Goal: Task Accomplishment & Management: Manage account settings

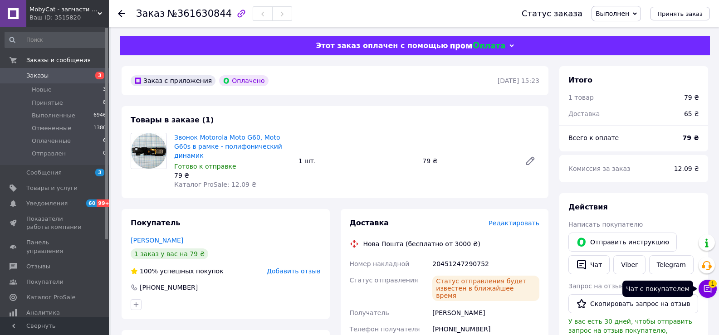
click at [708, 292] on icon at bounding box center [707, 288] width 9 height 9
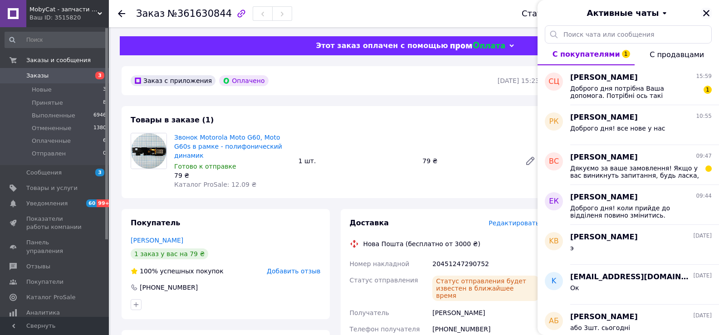
click at [704, 9] on icon "Закрыть" at bounding box center [706, 13] width 8 height 8
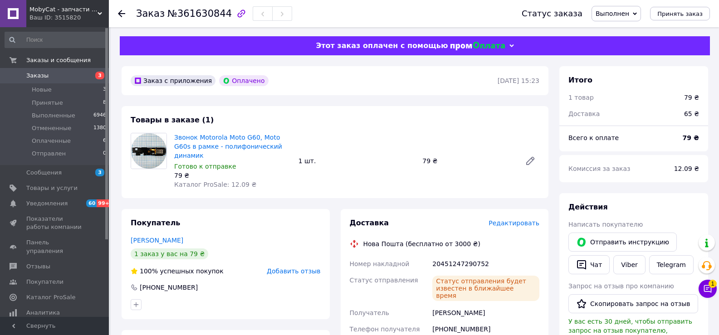
click at [70, 77] on span "Заказы" at bounding box center [55, 76] width 58 height 8
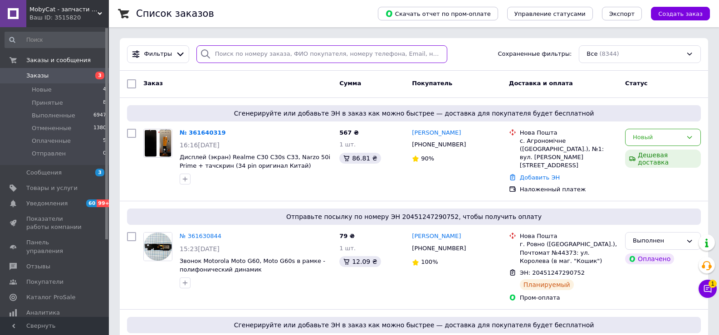
click at [276, 57] on input "search" at bounding box center [321, 54] width 251 height 18
paste input "361640319UA"
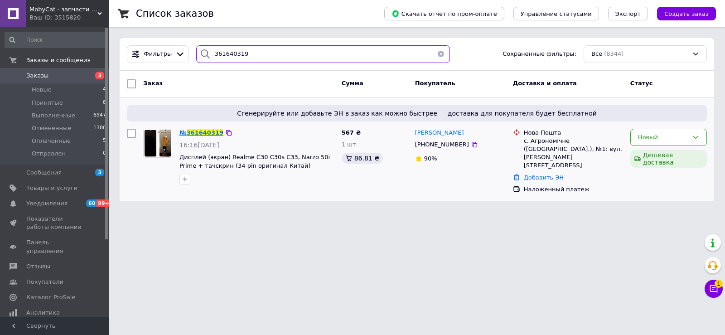
type input "361640319"
click at [195, 132] on span "361640319" at bounding box center [205, 132] width 37 height 7
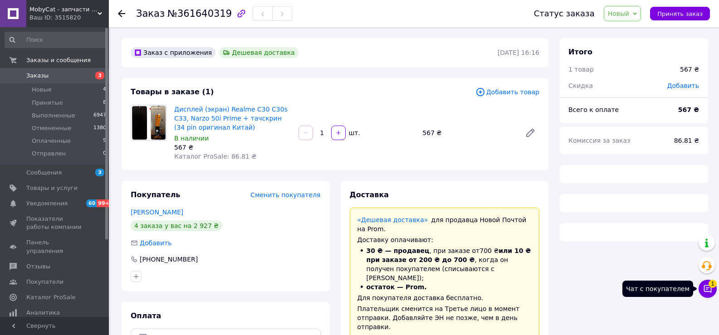
click at [706, 285] on icon at bounding box center [708, 289] width 8 height 8
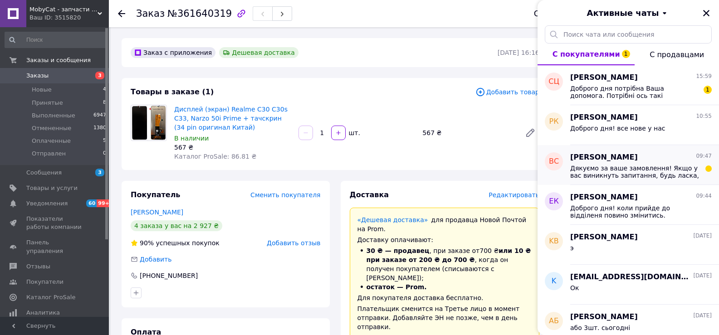
click at [629, 162] on div "Волок Сергей 09:47" at bounding box center [640, 157] width 141 height 10
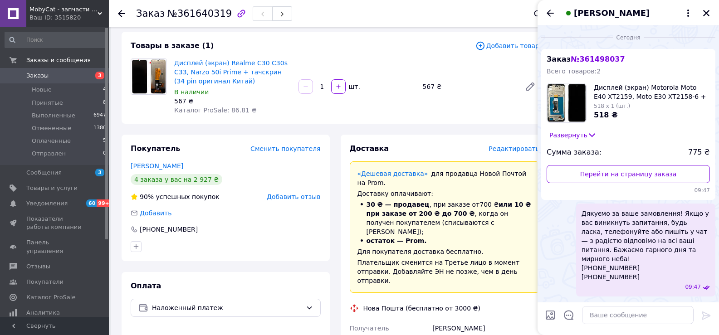
scroll to position [45, 0]
click at [548, 11] on icon "Назад" at bounding box center [549, 13] width 7 height 7
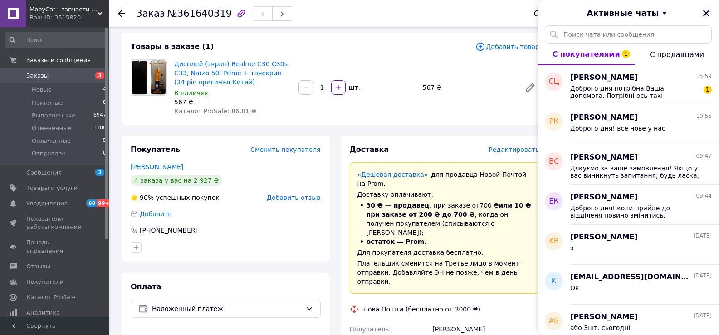
click at [706, 11] on icon "Закрыть" at bounding box center [706, 13] width 8 height 8
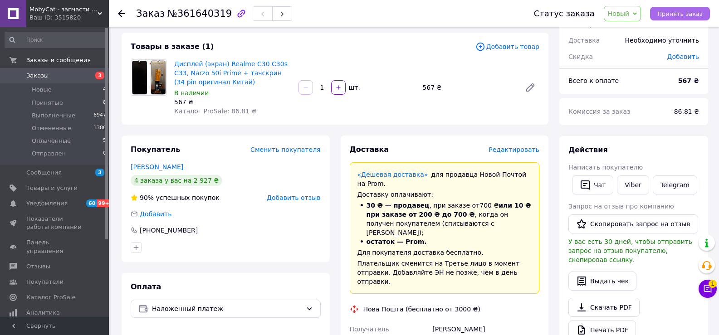
click at [681, 14] on span "Принять заказ" at bounding box center [679, 13] width 45 height 7
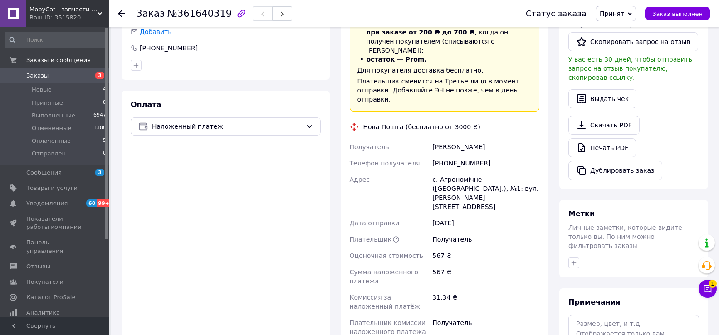
scroll to position [317, 0]
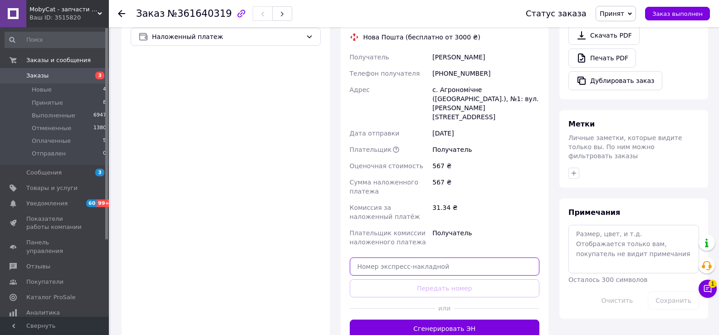
click at [422, 257] on input "text" at bounding box center [445, 266] width 190 height 18
paste input "20451247349463"
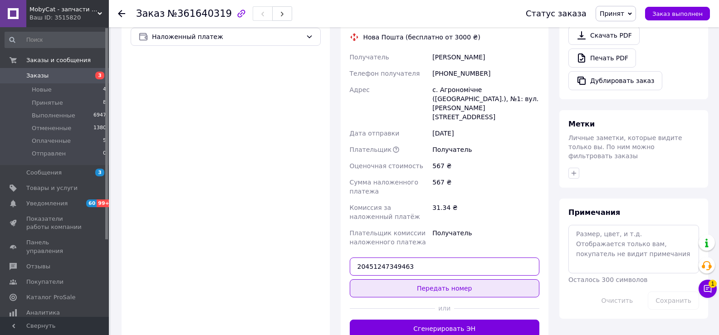
type input "20451247349463"
click at [430, 279] on button "Передать номер" at bounding box center [445, 288] width 190 height 18
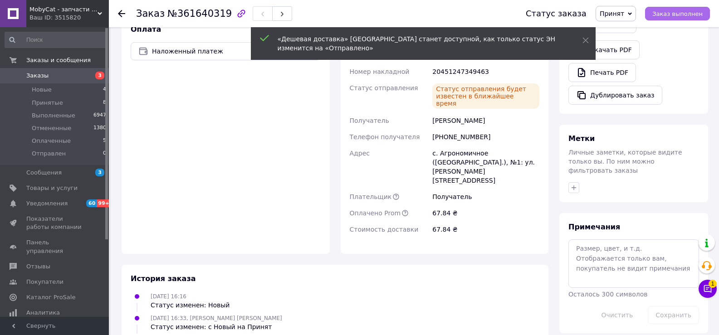
scroll to position [310, 0]
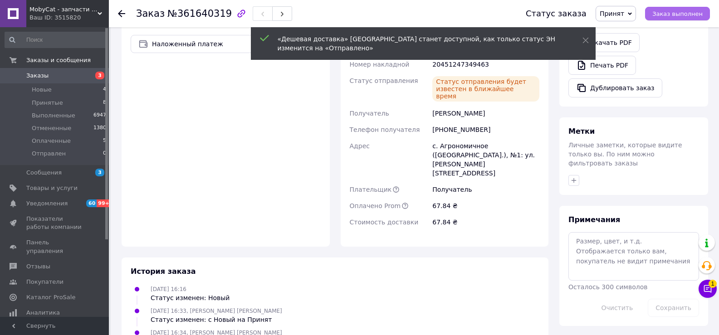
click at [685, 13] on span "Заказ выполнен" at bounding box center [677, 13] width 50 height 7
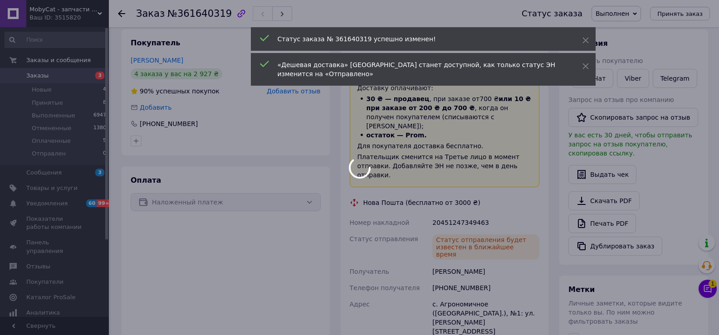
scroll to position [129, 0]
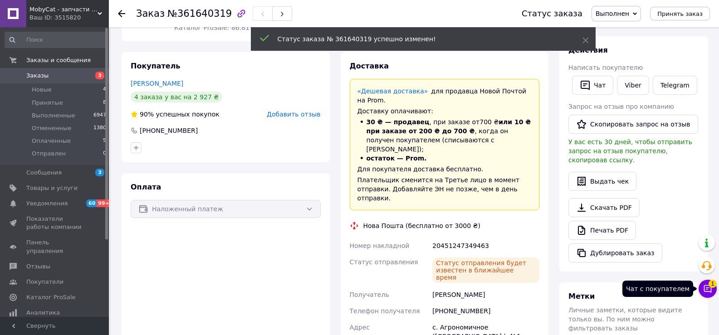
click at [710, 291] on icon at bounding box center [708, 289] width 8 height 8
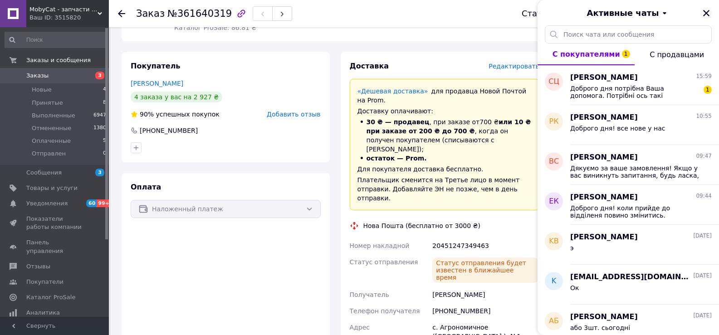
click at [704, 14] on icon "Закрыть" at bounding box center [706, 13] width 8 height 8
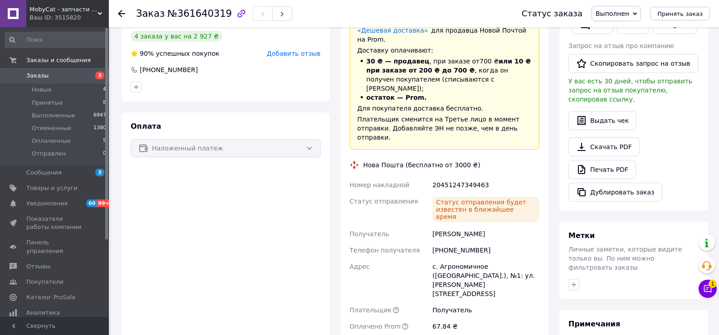
scroll to position [227, 0]
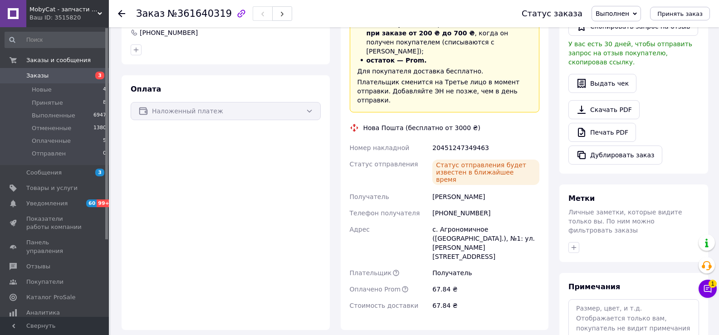
click at [95, 12] on span "MobyCat - запчасти для мобильных телефонов и планшетов" at bounding box center [63, 9] width 68 height 8
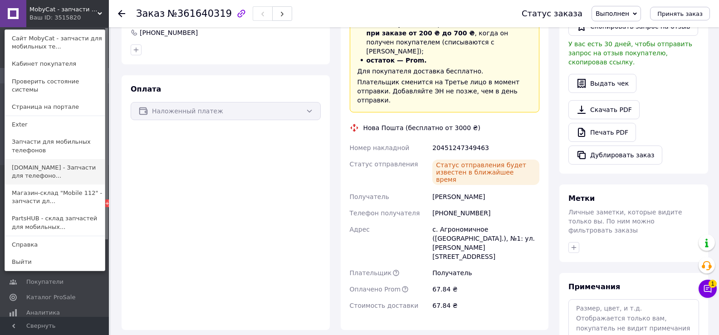
click at [36, 159] on link "[DOMAIN_NAME] - Запчасти для телефоно..." at bounding box center [55, 171] width 100 height 25
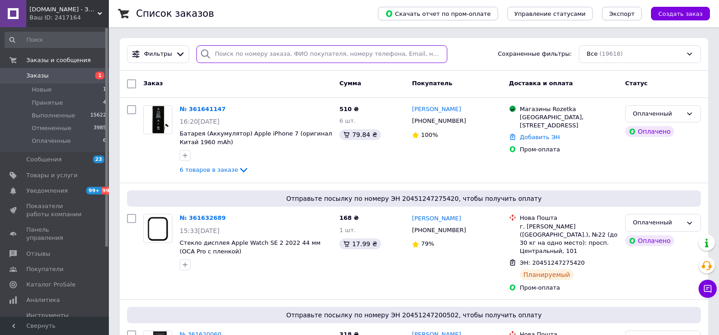
click at [278, 55] on input "search" at bounding box center [321, 54] width 251 height 18
paste input "361641147UA"
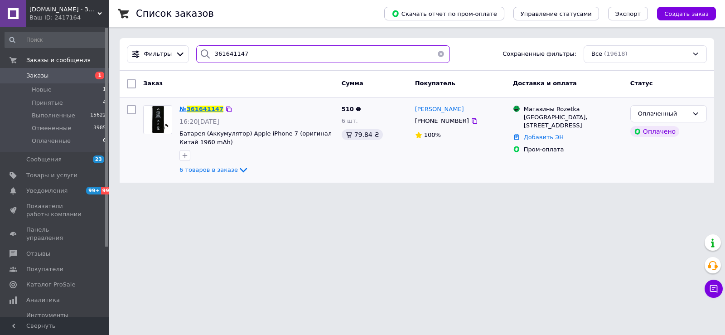
type input "361641147"
click at [195, 111] on span "361641147" at bounding box center [205, 109] width 37 height 7
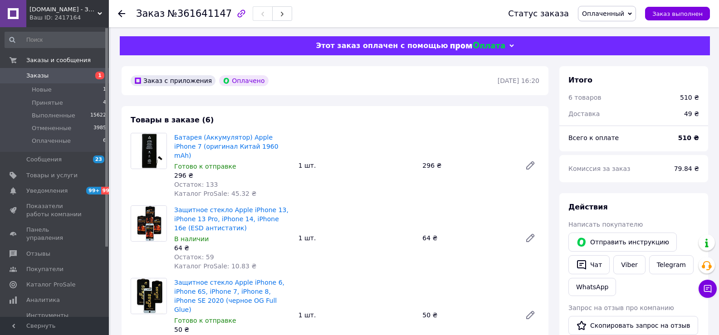
click at [631, 14] on span "Оплаченный" at bounding box center [607, 13] width 58 height 15
click at [623, 29] on li "Принят" at bounding box center [606, 32] width 57 height 14
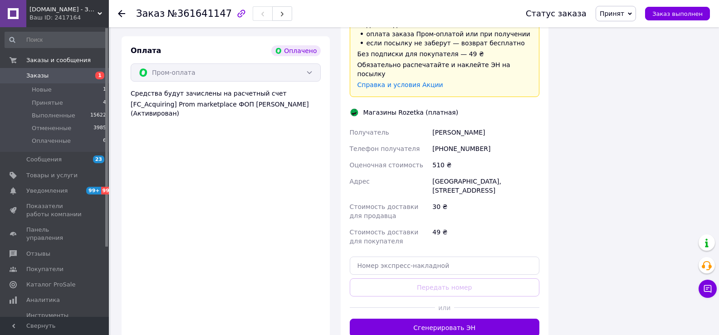
scroll to position [771, 0]
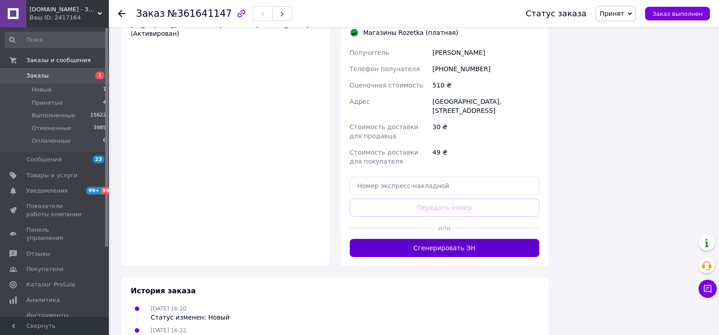
click at [444, 239] on button "Сгенерировать ЭН" at bounding box center [445, 248] width 190 height 18
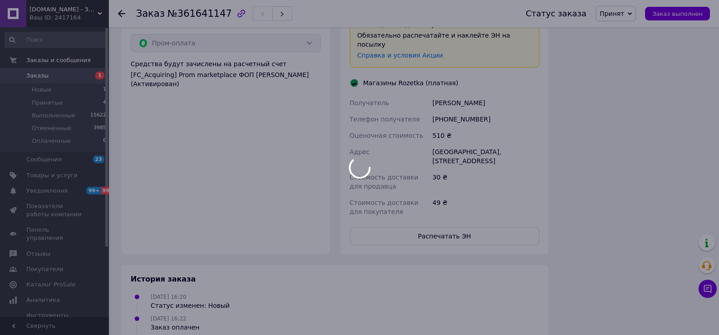
scroll to position [590, 0]
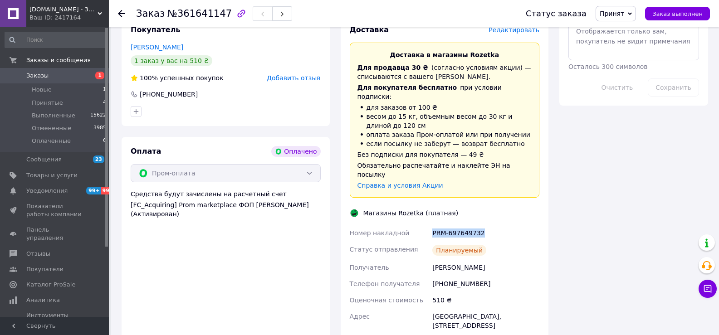
drag, startPoint x: 466, startPoint y: 188, endPoint x: 427, endPoint y: 189, distance: 38.6
click at [427, 225] on div "Номер накладной PRM-697649732 Статус отправления Планируемый Получатель Кузьмич…" at bounding box center [445, 305] width 194 height 160
copy div "Номер накладной PRM-697649732"
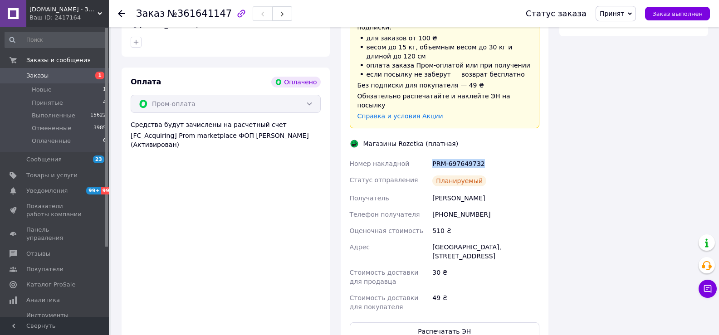
scroll to position [681, 0]
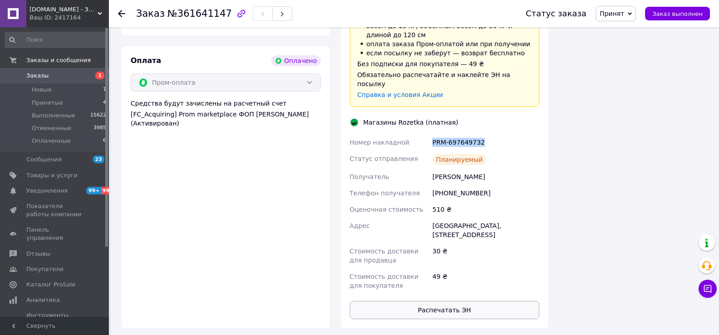
click at [436, 301] on button "Распечатать ЭН" at bounding box center [445, 310] width 190 height 18
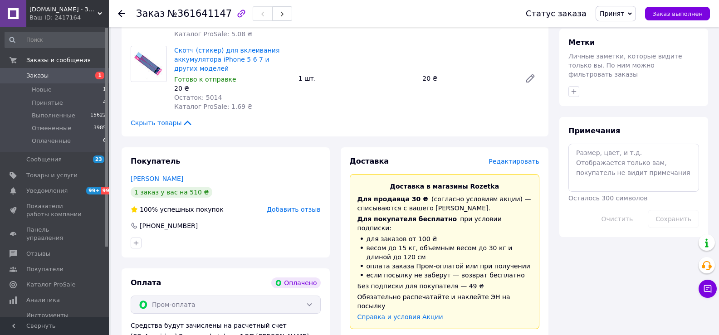
scroll to position [454, 0]
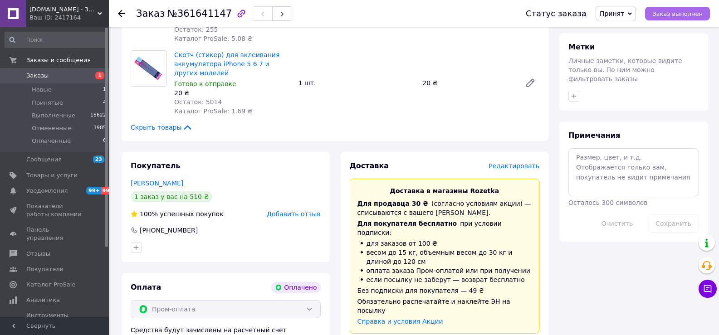
click at [679, 10] on span "Заказ выполнен" at bounding box center [677, 13] width 50 height 7
click at [93, 12] on span "LikeParts.com.ua - Запчасти для телефонов и планшетов" at bounding box center [63, 9] width 68 height 8
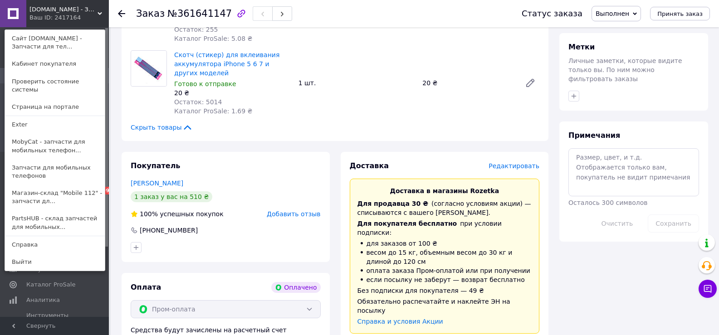
click at [42, 210] on link "PartsHUB - склад запчастей для мобильных..." at bounding box center [55, 222] width 100 height 25
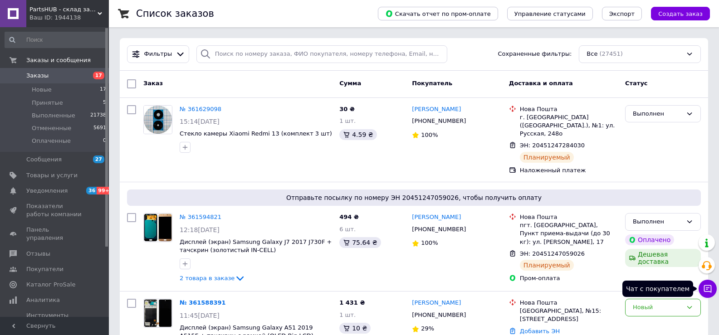
click at [711, 287] on icon at bounding box center [707, 288] width 9 height 9
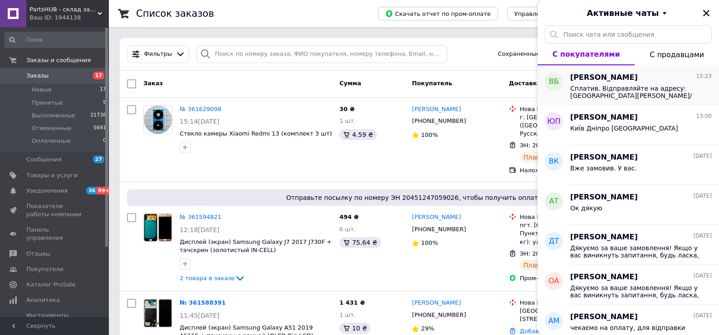
click at [625, 86] on span "Сплатив. Відправляйте на адресу: м.Лубни, н/п5, Батрак В'ячеслав Леонідович,т.0…" at bounding box center [634, 92] width 129 height 15
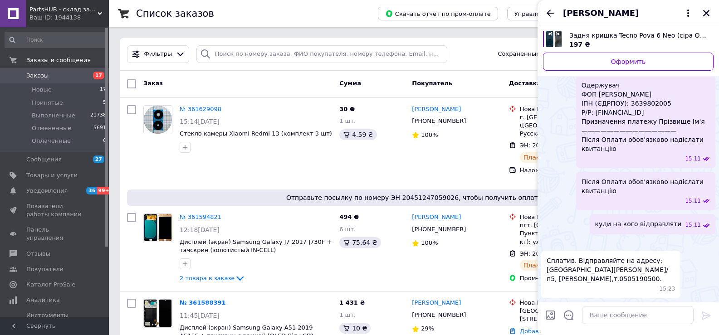
scroll to position [316, 0]
click at [629, 318] on textarea at bounding box center [638, 315] width 112 height 18
type textarea "d"
paste textarea "20451247354567"
type textarea "ваша ттн 20451247354567"
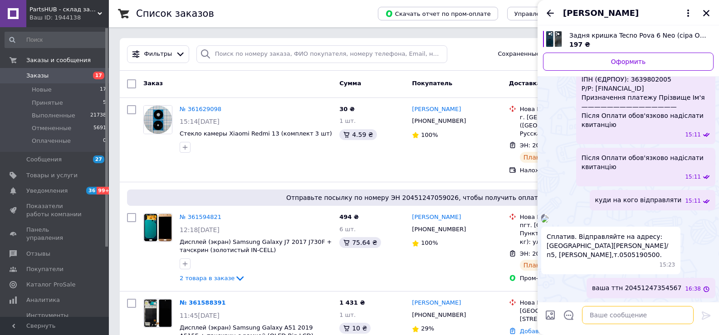
scroll to position [340, 0]
click at [709, 13] on icon "Закрыть" at bounding box center [706, 13] width 8 height 8
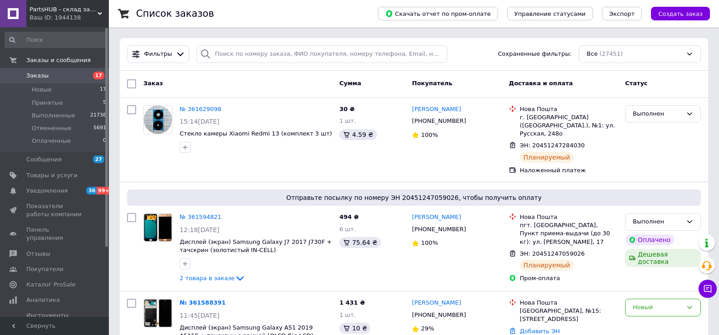
click at [100, 10] on div "PartsHUB - склад запчастей для мобильных телефонов и планшетов в Харькове Ваш I…" at bounding box center [67, 13] width 83 height 27
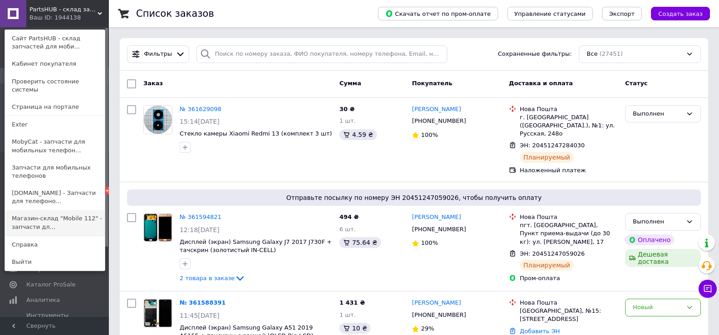
click at [55, 214] on link "Магазин-склад "Mobile 112" - запчасти дл..." at bounding box center [55, 222] width 100 height 25
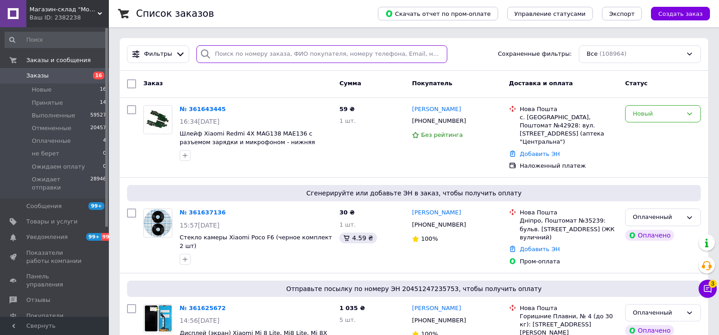
click at [284, 56] on input "search" at bounding box center [321, 54] width 251 height 18
paste input "361637136UA"
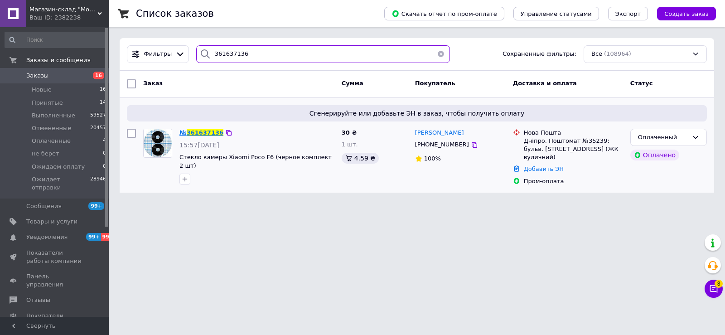
type input "361637136"
click at [197, 132] on span "361637136" at bounding box center [205, 132] width 37 height 7
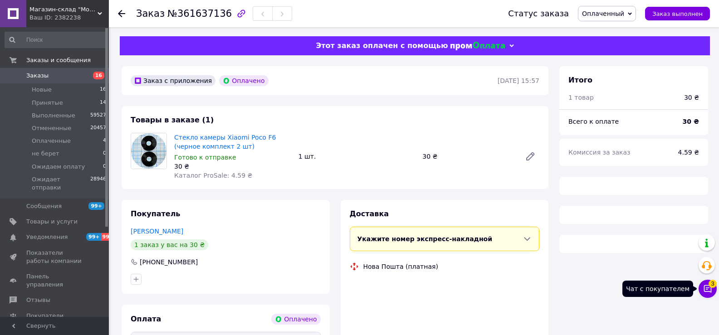
click at [709, 291] on icon at bounding box center [707, 288] width 9 height 9
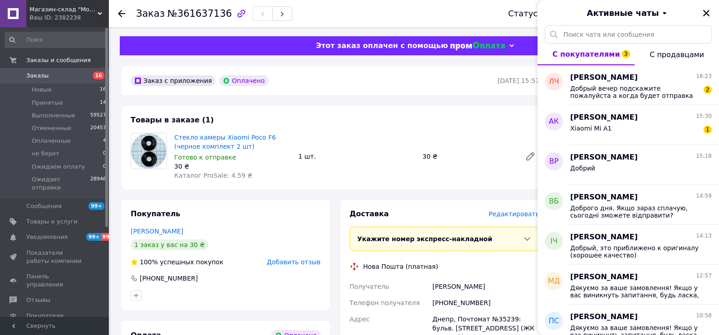
click at [709, 14] on icon "Закрыть" at bounding box center [706, 13] width 8 height 8
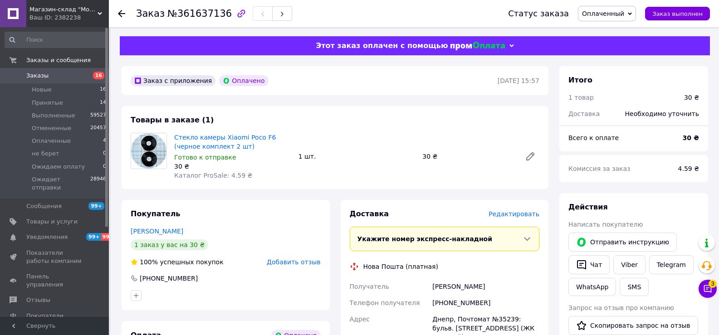
click at [624, 10] on span "Оплаченный" at bounding box center [603, 13] width 42 height 7
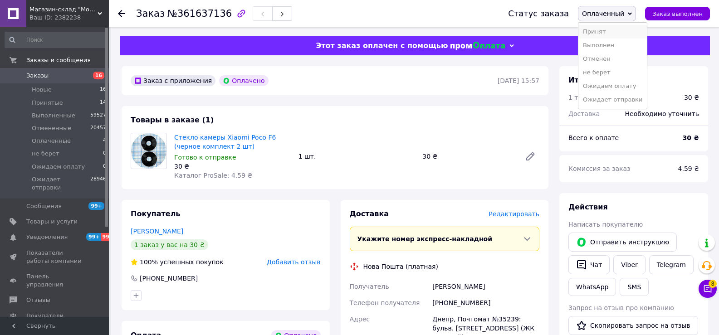
click at [620, 31] on li "Принят" at bounding box center [612, 32] width 68 height 14
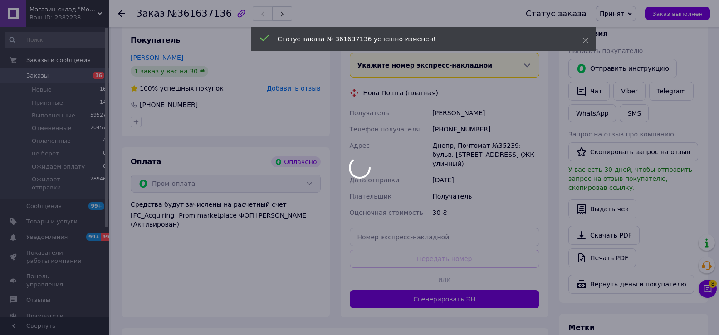
scroll to position [181, 0]
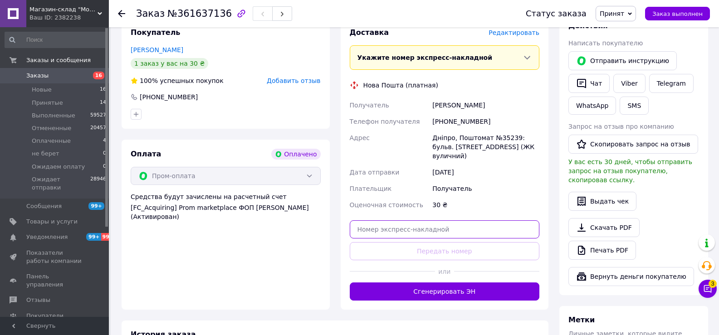
drag, startPoint x: 417, startPoint y: 220, endPoint x: 428, endPoint y: 228, distance: 13.5
click at [417, 220] on input "text" at bounding box center [445, 229] width 190 height 18
paste input "20451247357154"
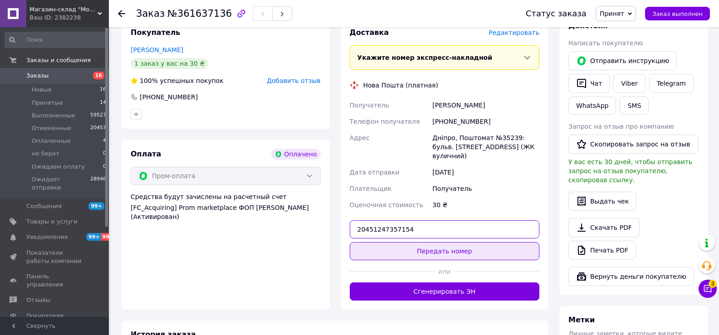
type input "20451247357154"
click at [434, 242] on button "Передать номер" at bounding box center [445, 251] width 190 height 18
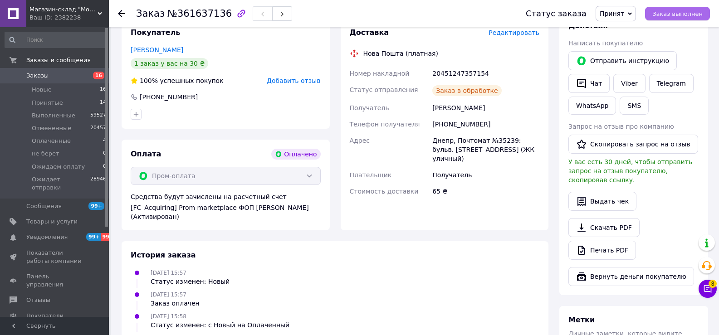
click at [678, 16] on span "Заказ выполнен" at bounding box center [677, 13] width 50 height 7
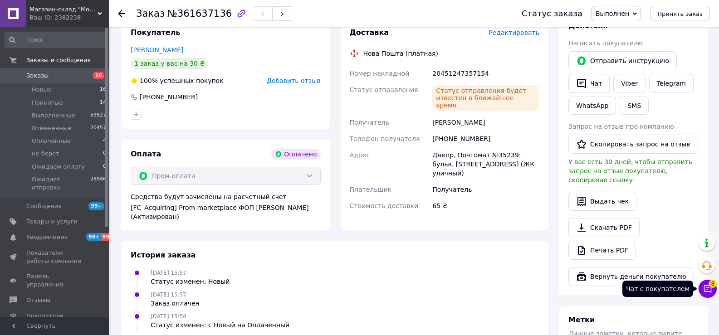
click at [706, 286] on icon at bounding box center [707, 288] width 9 height 9
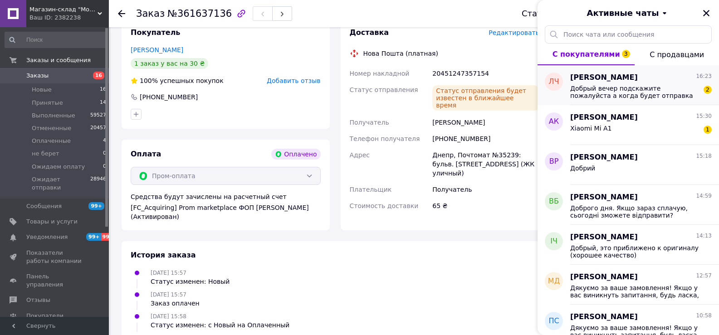
click at [649, 91] on span "Добрый вечер подскажите пожалуйста а когда будет отправка дисплея?" at bounding box center [634, 92] width 129 height 15
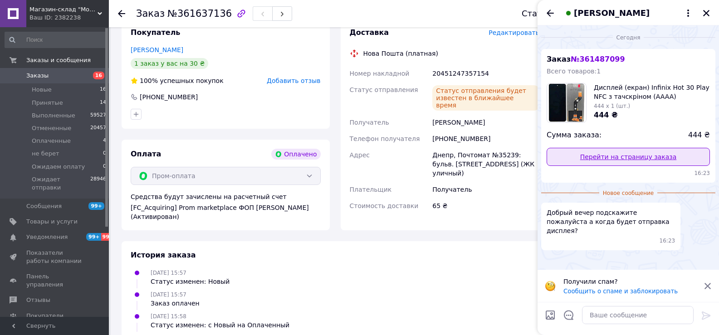
click at [665, 151] on link "Перейти на страницу заказа" at bounding box center [627, 157] width 163 height 18
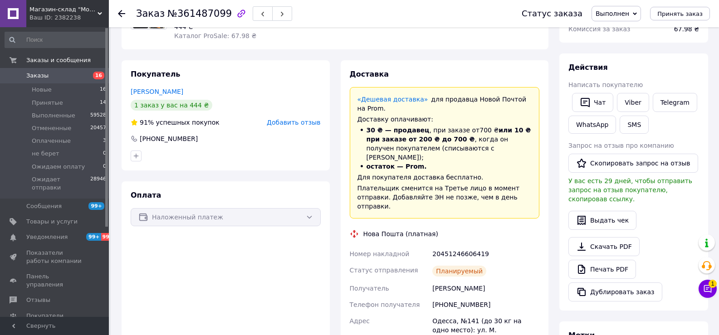
scroll to position [53, 0]
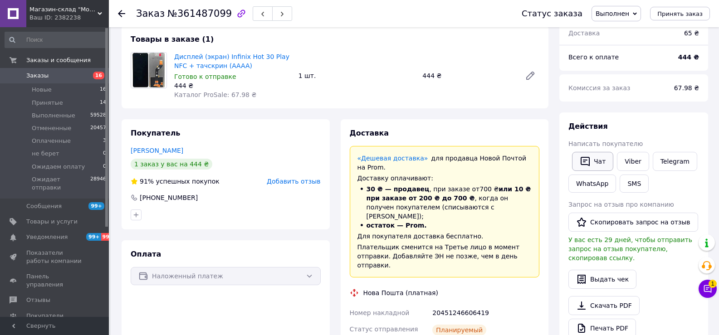
click at [600, 161] on button "Чат" at bounding box center [592, 161] width 41 height 19
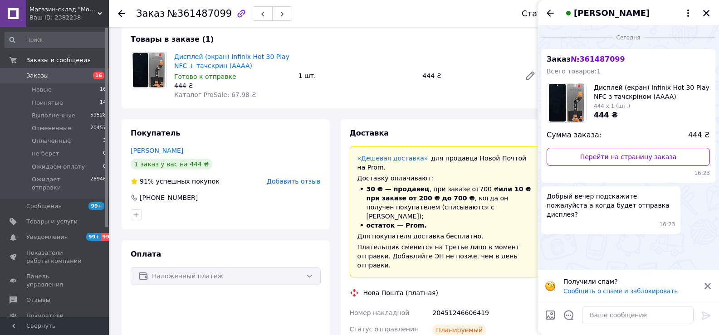
click at [619, 305] on div at bounding box center [637, 314] width 119 height 25
click at [621, 318] on textarea at bounding box center [638, 315] width 112 height 18
type textarea "доброго дня!"
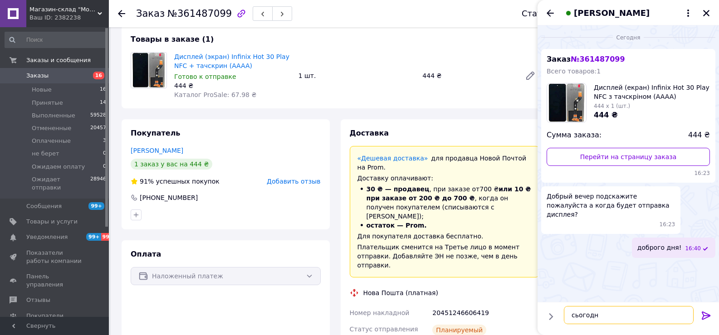
type textarea "сьогодні"
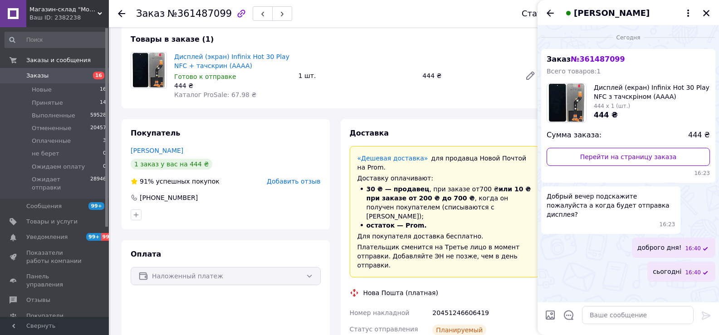
drag, startPoint x: 557, startPoint y: 12, endPoint x: 582, endPoint y: 40, distance: 37.6
click at [557, 12] on div "Лариса Черниш" at bounding box center [627, 12] width 181 height 25
click at [549, 14] on icon "Назад" at bounding box center [549, 13] width 11 height 11
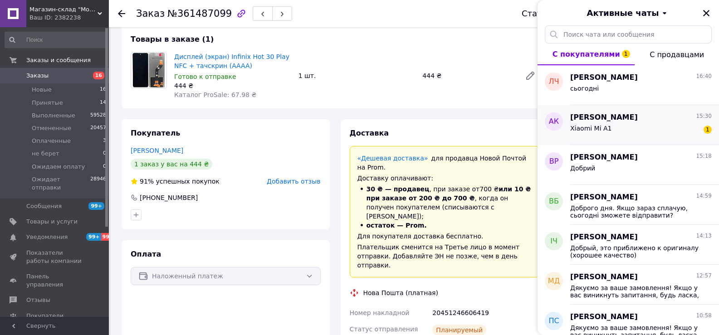
click at [613, 121] on span "Андрій Квятковський" at bounding box center [604, 117] width 68 height 10
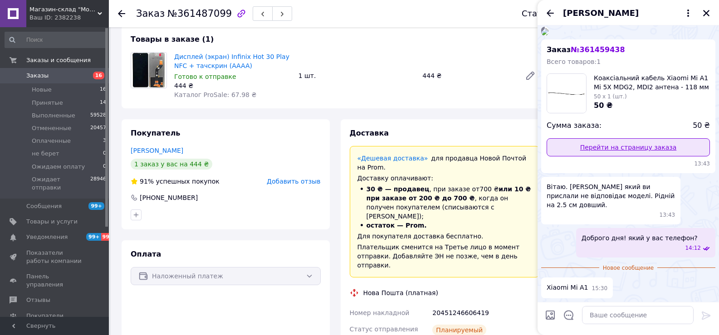
scroll to position [59, 0]
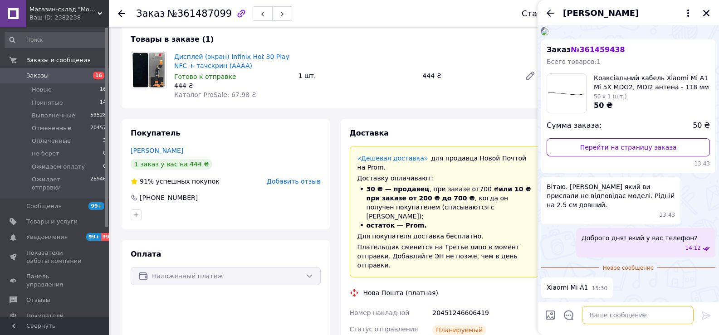
click at [633, 322] on textarea at bounding box center [638, 315] width 112 height 18
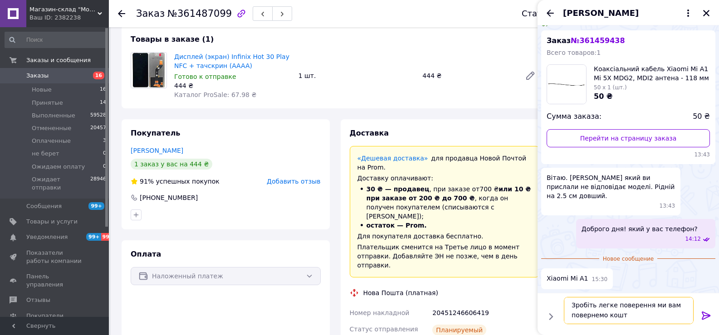
type textarea "Зробіть легке поверення ми вам повернемо кошти"
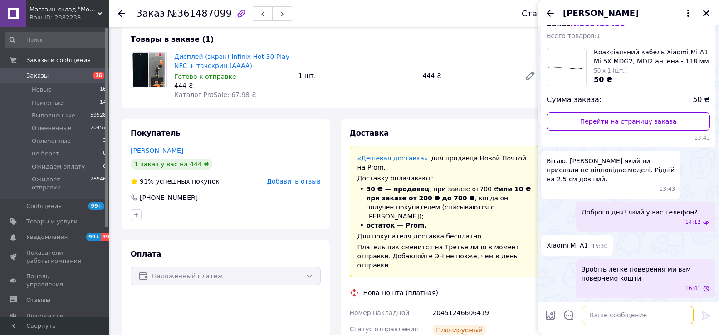
scroll to position [85, 0]
click at [704, 15] on icon "Закрыть" at bounding box center [706, 13] width 6 height 6
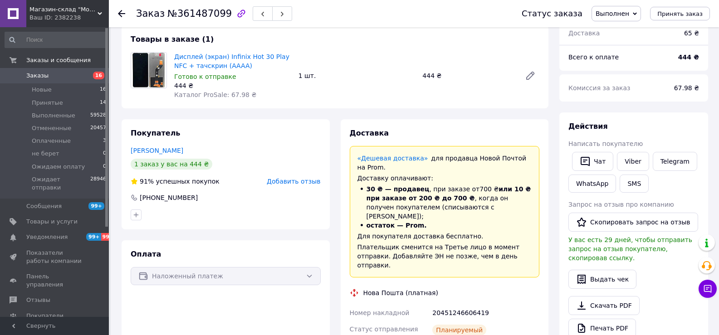
click at [70, 76] on span "Заказы" at bounding box center [55, 76] width 58 height 8
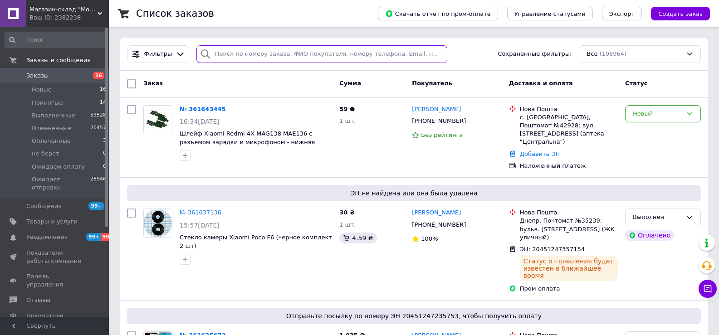
click at [318, 56] on input "search" at bounding box center [321, 54] width 251 height 18
paste input "361643445UA"
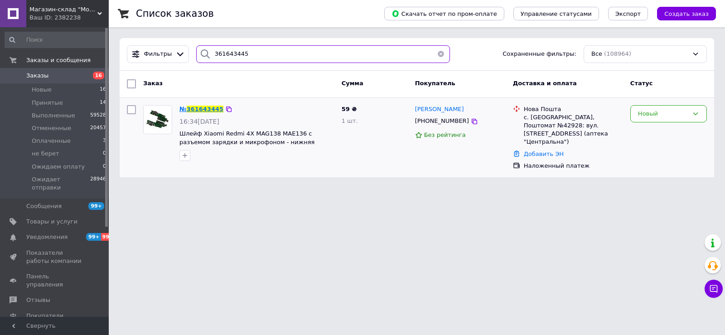
type input "361643445"
click at [203, 109] on span "361643445" at bounding box center [205, 109] width 37 height 7
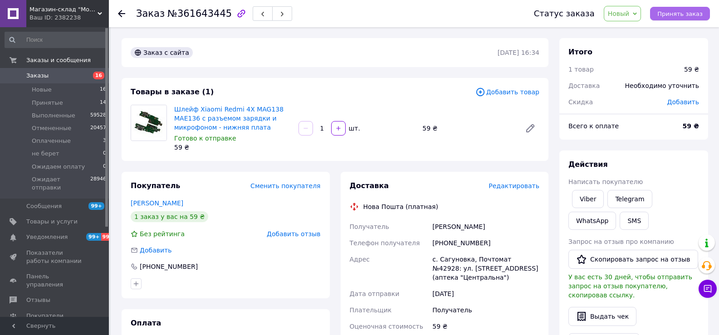
click at [681, 13] on span "Принять заказ" at bounding box center [679, 13] width 45 height 7
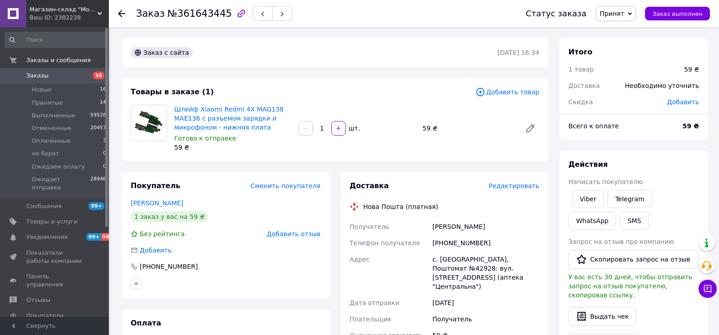
click at [624, 15] on span "Принят" at bounding box center [611, 13] width 24 height 7
click at [621, 49] on li "Отменен" at bounding box center [630, 46] width 68 height 14
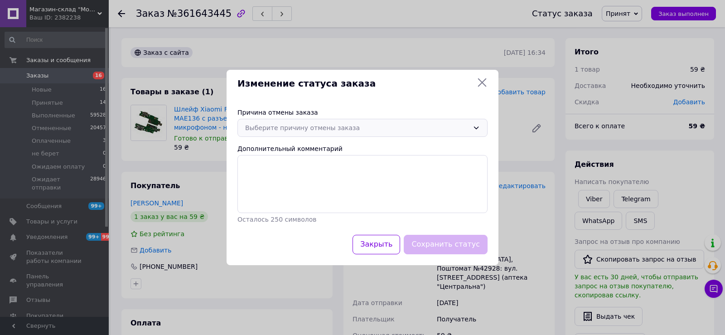
click at [452, 126] on div "Выберите причину отмены заказа" at bounding box center [357, 128] width 224 height 10
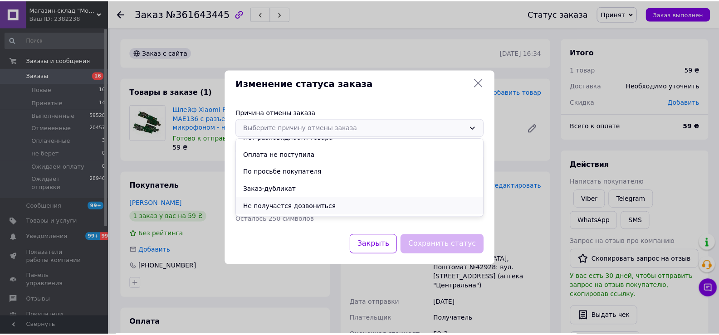
scroll to position [42, 0]
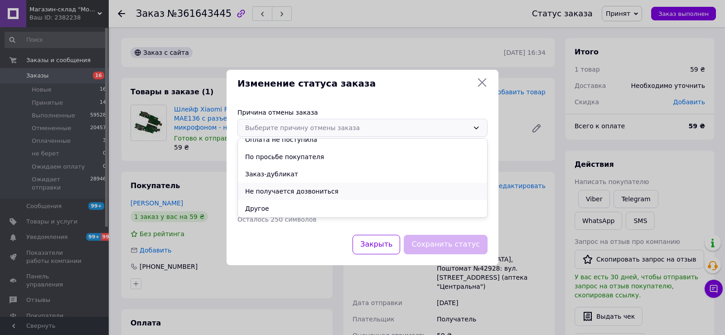
click at [311, 192] on li "Не получается дозвониться" at bounding box center [362, 191] width 249 height 17
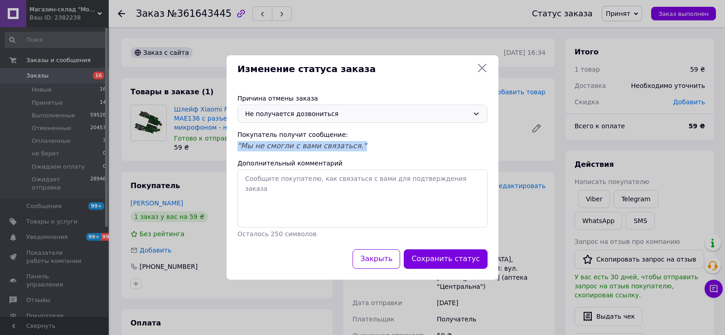
drag, startPoint x: 365, startPoint y: 145, endPoint x: 235, endPoint y: 149, distance: 129.7
click at [235, 149] on div "Причина отмены заказа Не получается дозвониться Покупатель получит сообщение: "…" at bounding box center [363, 166] width 272 height 166
copy span ""Мы не смогли с вами связаться.""
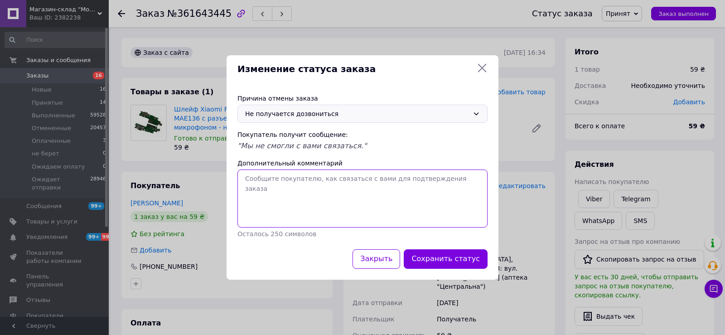
click at [300, 197] on textarea "Дополнительный комментарий" at bounding box center [363, 199] width 250 height 58
paste textarea ""Мы не смогли с вами связаться.""
type textarea ""Мы не смогли с вами связаться.""
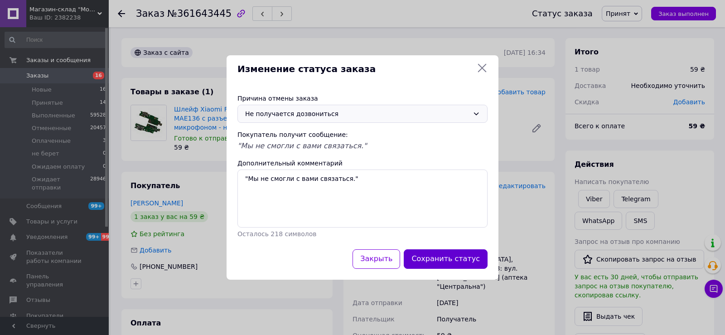
click at [472, 259] on button "Сохранить статус" at bounding box center [446, 258] width 84 height 19
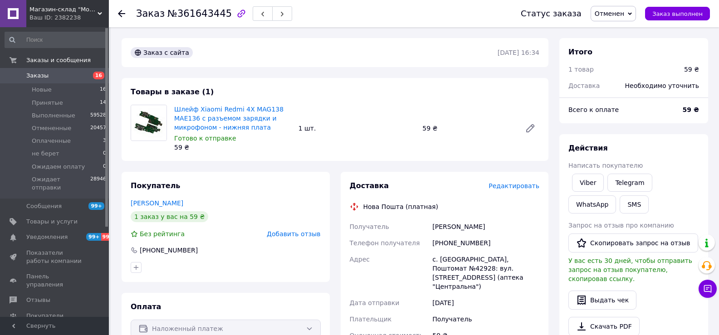
click at [78, 7] on span "Магазин-склад "Mobile 112" - запчасти для телефонов и планшетов. Доставка по Ук…" at bounding box center [63, 9] width 68 height 8
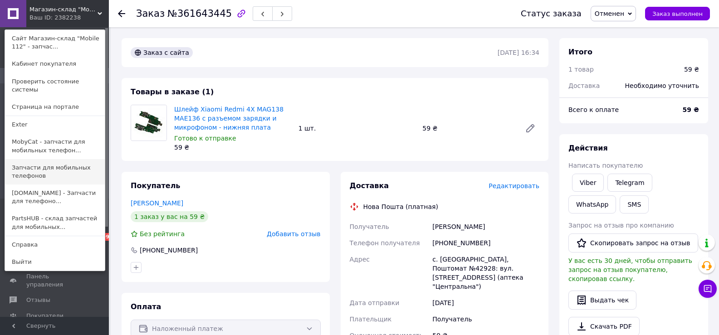
click at [29, 159] on link "Запчасти для мобильных телефонов" at bounding box center [55, 171] width 100 height 25
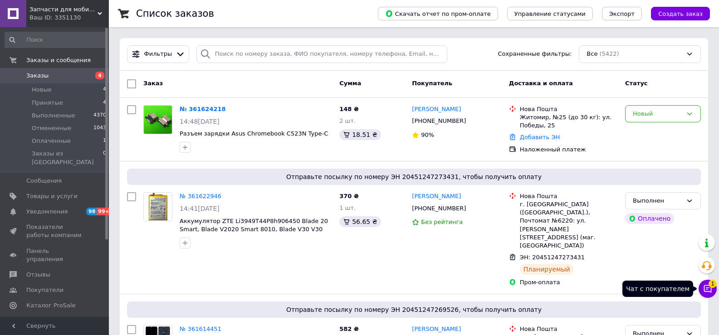
click at [706, 287] on icon at bounding box center [707, 288] width 9 height 9
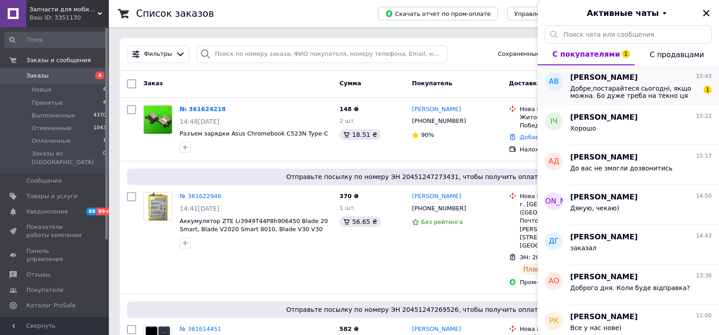
click at [648, 83] on div "Добре,постарайтеся сьогодні, якщо можна. Бо дуже треба на текно ця плата. 1" at bounding box center [640, 91] width 141 height 16
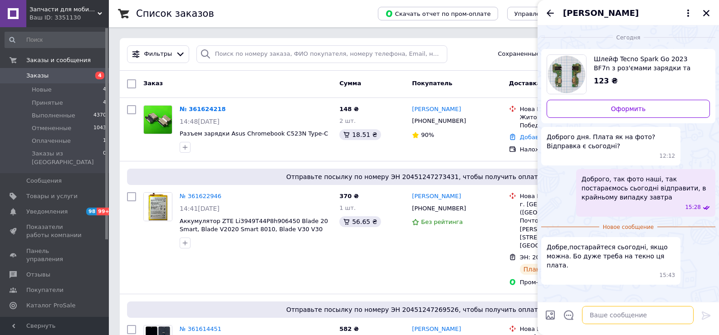
click at [622, 314] on textarea at bounding box center [638, 315] width 112 height 18
type textarea "Т"
type textarea "Зробимо"
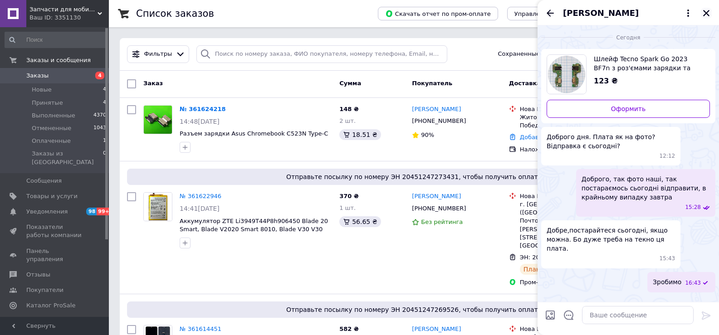
click at [709, 12] on icon "Закрыть" at bounding box center [706, 13] width 8 height 8
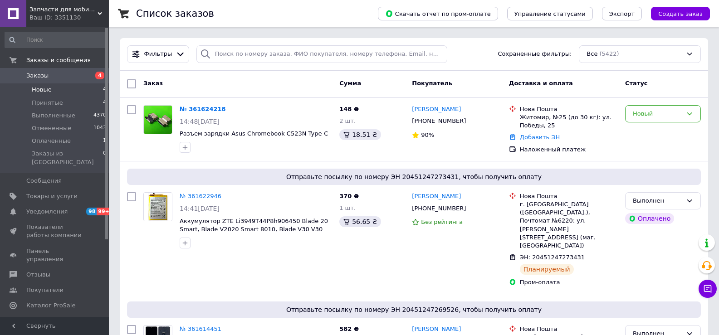
click at [53, 92] on li "Новые 4" at bounding box center [56, 89] width 112 height 13
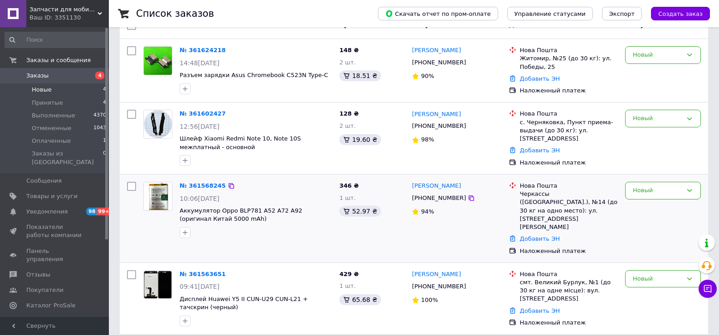
scroll to position [92, 0]
click at [209, 270] on link "№ 361563651" at bounding box center [203, 273] width 46 height 7
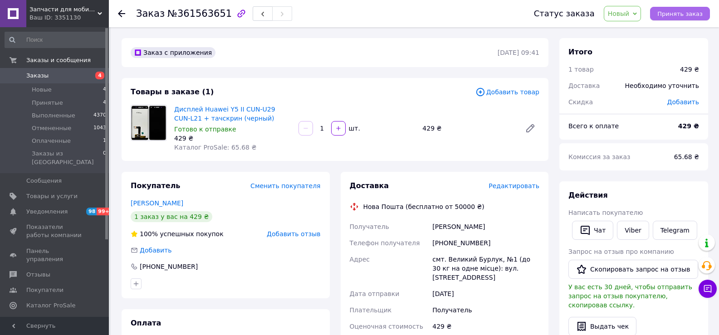
click at [662, 14] on button "Принять заказ" at bounding box center [680, 14] width 60 height 14
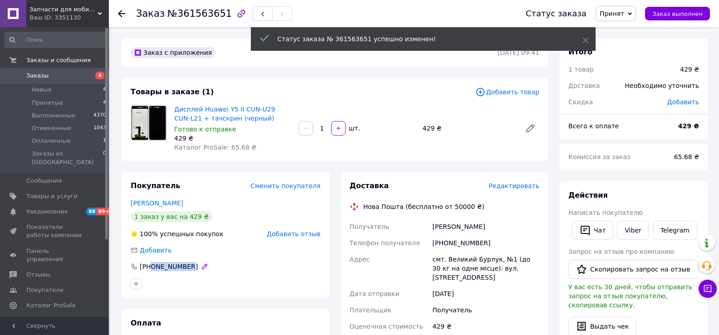
drag, startPoint x: 193, startPoint y: 266, endPoint x: 151, endPoint y: 268, distance: 41.8
click at [151, 268] on div "+380688626577" at bounding box center [226, 266] width 190 height 9
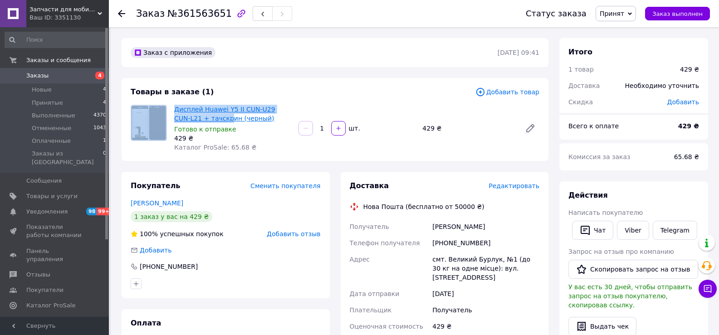
drag, startPoint x: 168, startPoint y: 102, endPoint x: 211, endPoint y: 120, distance: 46.8
click at [211, 120] on div "Товары в заказе (1) Добавить товар Дисплей Huawei Y5 II CUN-U29 CUN-L21 + тачск…" at bounding box center [334, 119] width 427 height 83
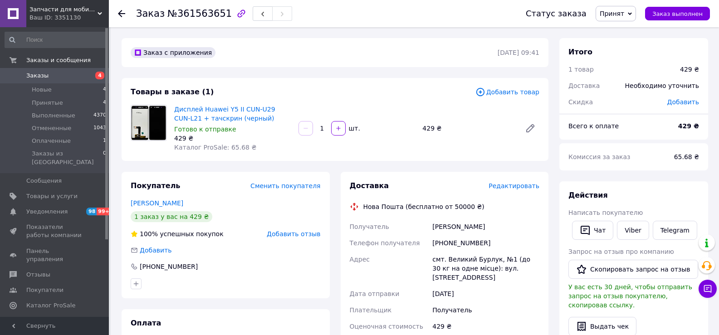
click at [248, 88] on div "Товары в заказе (1)" at bounding box center [303, 92] width 345 height 10
drag, startPoint x: 172, startPoint y: 109, endPoint x: 218, endPoint y: 121, distance: 47.3
click at [218, 121] on div "Дисплей Huawei Y5 II CUN-U29 CUN-L21 + тачскрин (черный) Готово к отправке 429 …" at bounding box center [232, 128] width 124 height 51
copy link "Дисплей Huawei Y5 II CUN-U29 CUN-L21 + тачскрин"
click at [377, 79] on div "Товары в заказе (1) Добавить товар Дисплей Huawei Y5 II CUN-U29 CUN-L21 + тачск…" at bounding box center [334, 119] width 427 height 83
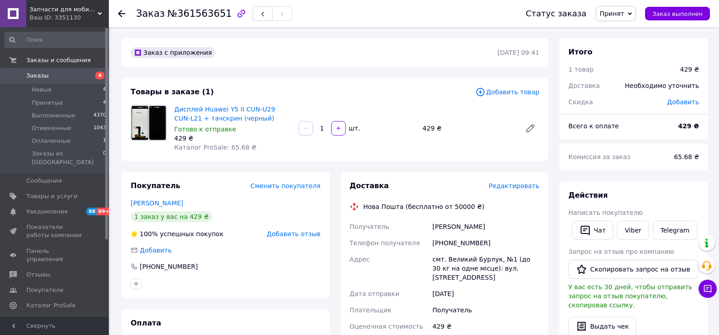
drag, startPoint x: 187, startPoint y: 204, endPoint x: 123, endPoint y: 203, distance: 63.5
click at [123, 203] on div "Покупатель Сменить покупателя Корякіна Наталья 1 заказ у вас на 429 ₴ 100% успе…" at bounding box center [225, 235] width 208 height 126
copy link "Корякіна Наталья"
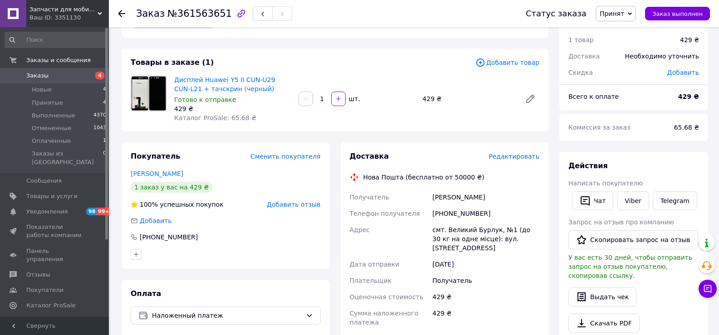
scroll to position [45, 0]
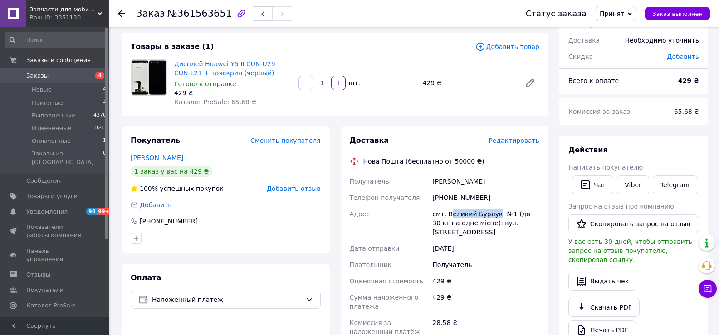
drag, startPoint x: 452, startPoint y: 214, endPoint x: 490, endPoint y: 214, distance: 37.6
click at [490, 214] on div "смт. Великий Бурлук, №1 (до 30 кг на одне місце): вул. Паркова, 27" at bounding box center [485, 223] width 111 height 34
copy div "еликий Бурлук"
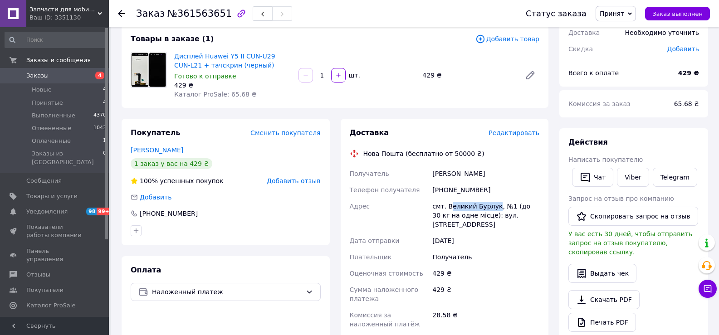
scroll to position [227, 0]
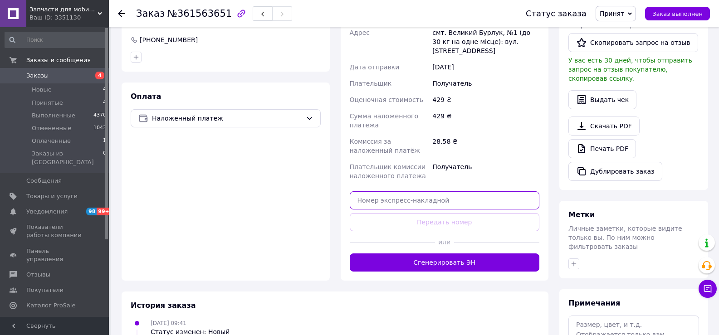
click at [427, 191] on input "text" at bounding box center [445, 200] width 190 height 18
paste input "20451247368333"
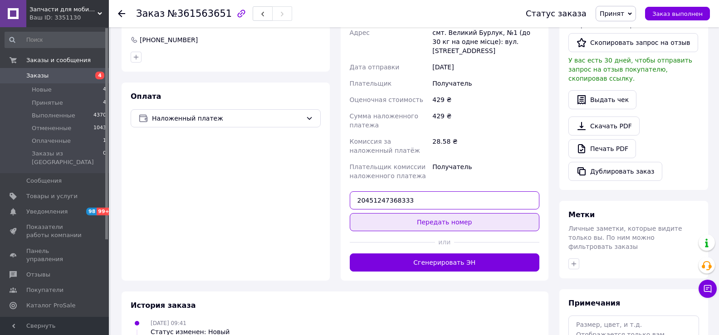
type input "20451247368333"
click at [436, 213] on button "Передать номер" at bounding box center [445, 222] width 190 height 18
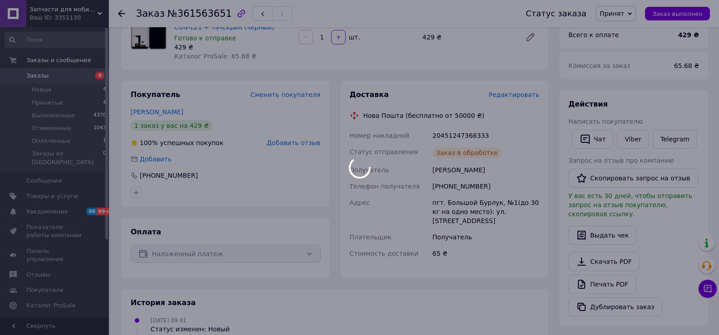
scroll to position [91, 0]
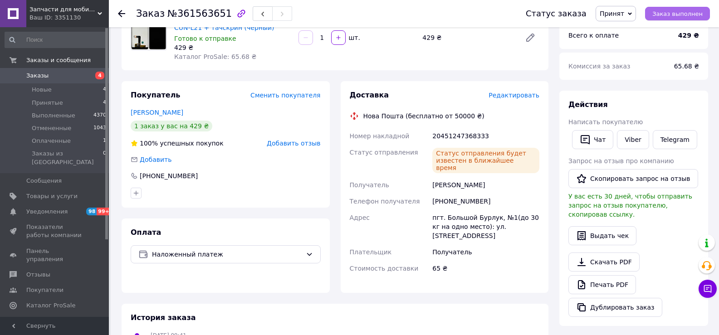
click at [680, 16] on span "Заказ выполнен" at bounding box center [677, 13] width 50 height 7
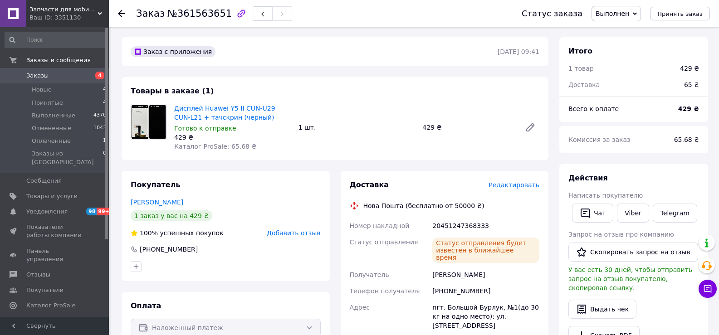
scroll to position [0, 0]
click at [68, 93] on li "Новые 4" at bounding box center [56, 89] width 112 height 13
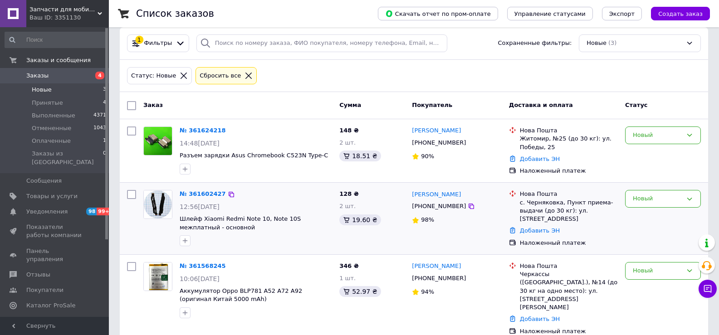
scroll to position [20, 0]
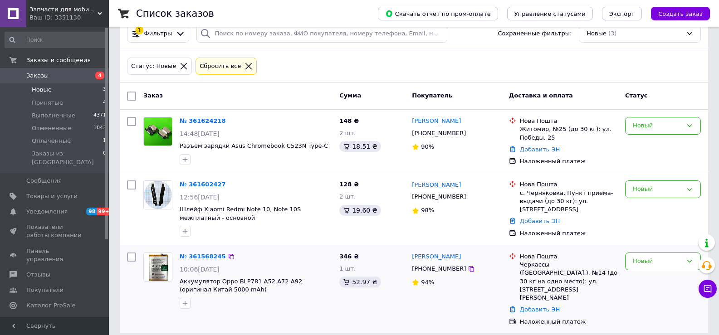
click at [193, 257] on link "№ 361568245" at bounding box center [203, 256] width 46 height 7
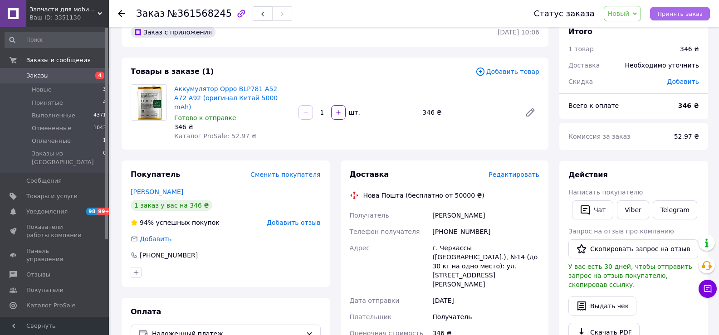
click at [689, 11] on span "Принять заказ" at bounding box center [679, 13] width 45 height 7
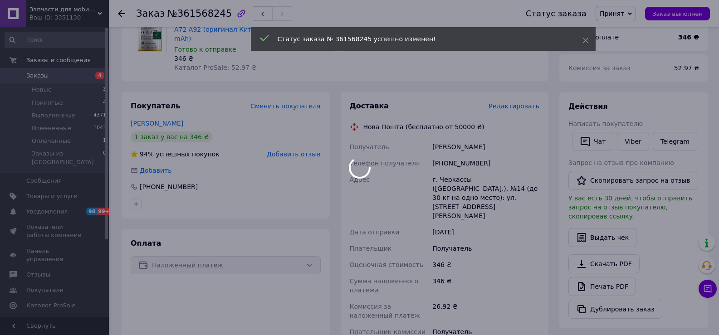
scroll to position [111, 0]
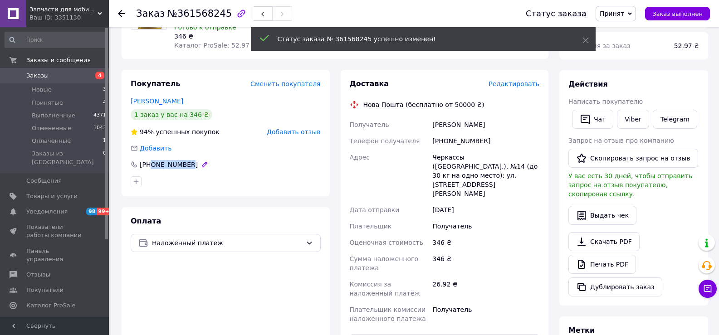
drag, startPoint x: 191, startPoint y: 156, endPoint x: 149, endPoint y: 159, distance: 41.8
click at [149, 160] on div "+380931443194" at bounding box center [226, 164] width 190 height 9
copy div "0931443194"
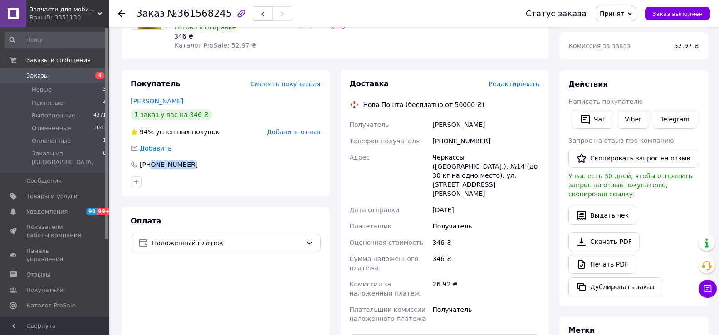
drag, startPoint x: 186, startPoint y: 90, endPoint x: 147, endPoint y: 85, distance: 39.2
click at [123, 88] on div "Покупатель Сменить покупателя Королёв Сергей 1 заказ у вас на 346 ₴ 94% успешны…" at bounding box center [225, 133] width 208 height 126
copy link "Королёв Сергей"
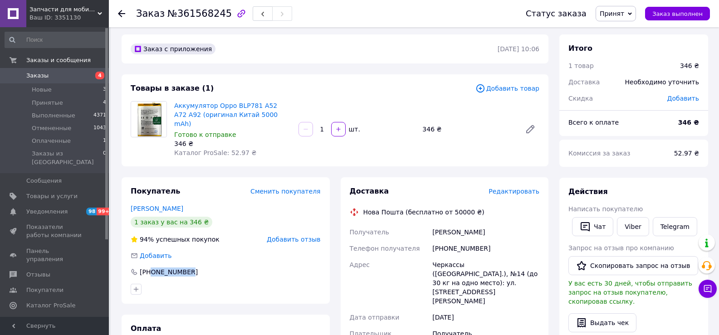
scroll to position [0, 0]
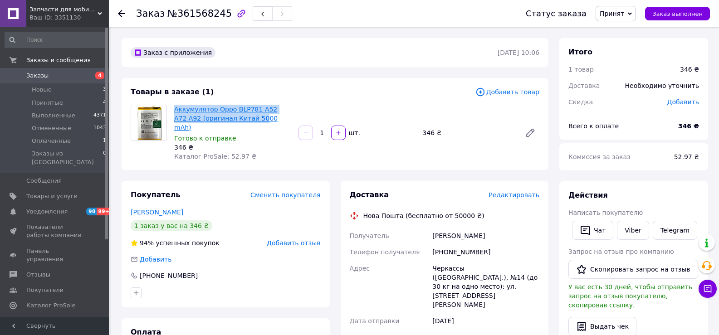
drag, startPoint x: 176, startPoint y: 105, endPoint x: 231, endPoint y: 121, distance: 57.5
click at [231, 121] on div "Аккумулятор Oppo BLP781 A52 A72 A92 (оригинал Китай 5000 mAh) Готово к отправке…" at bounding box center [232, 133] width 124 height 60
copy link "Аккумулятор Oppo BLP781 A52 A72 A92 (оригинал Китай 50"
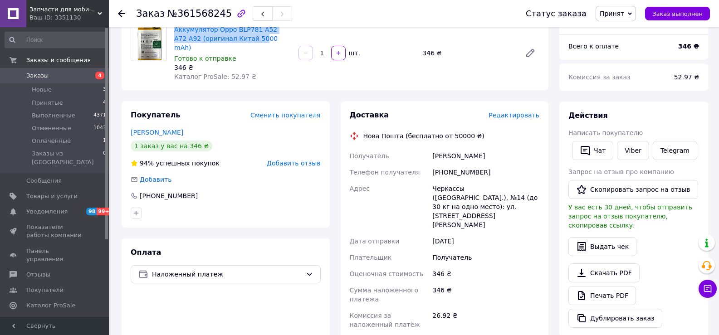
scroll to position [91, 0]
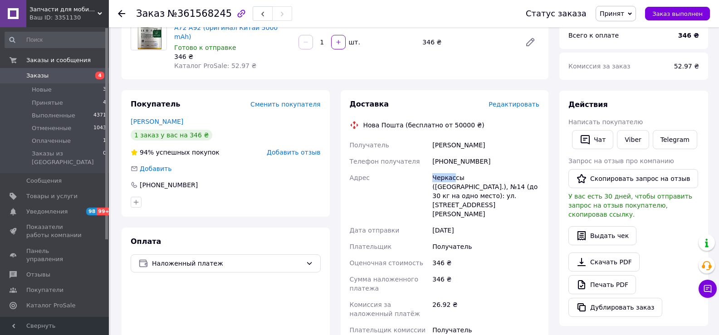
drag, startPoint x: 452, startPoint y: 170, endPoint x: 416, endPoint y: 170, distance: 36.3
click at [416, 170] on div "Получатель Королёв Сергей Телефон получателя +380931443194 Адрес Черкассы (Черк…" at bounding box center [445, 242] width 194 height 210
copy div "Адрес Черкас"
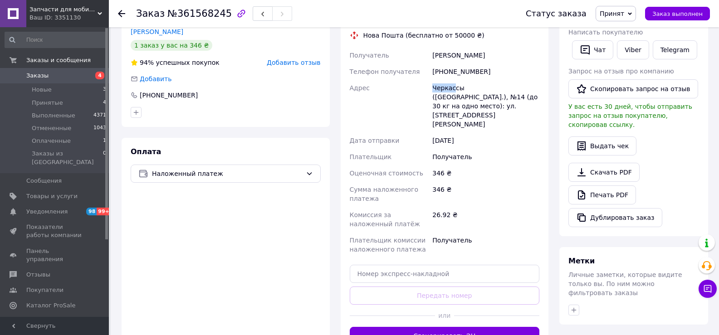
scroll to position [181, 0]
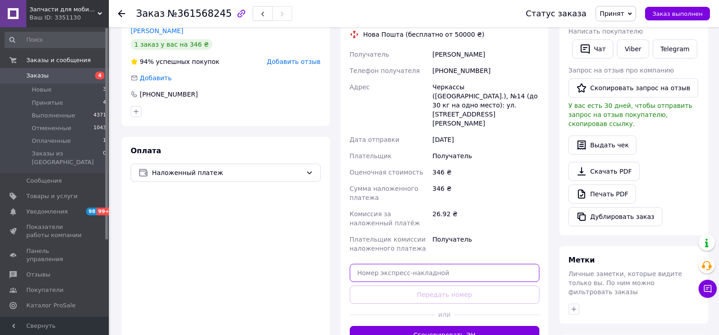
click at [412, 264] on input "text" at bounding box center [445, 273] width 190 height 18
paste input "20451247371195"
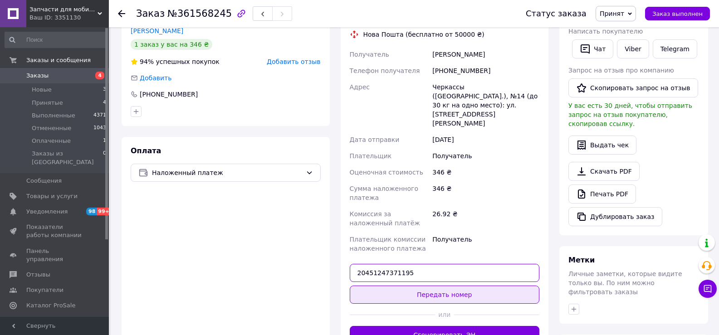
type input "20451247371195"
click at [423, 286] on button "Передать номер" at bounding box center [445, 295] width 190 height 18
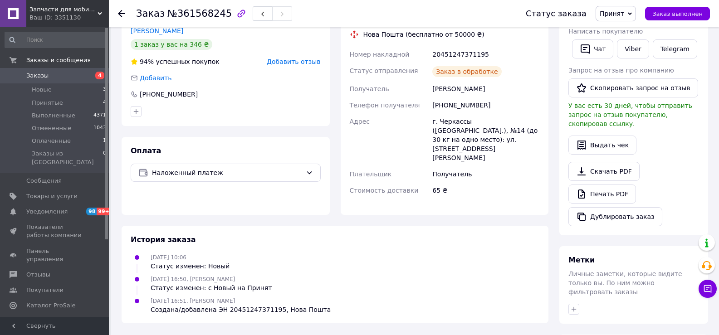
click at [674, 15] on span "Заказ выполнен" at bounding box center [677, 13] width 50 height 7
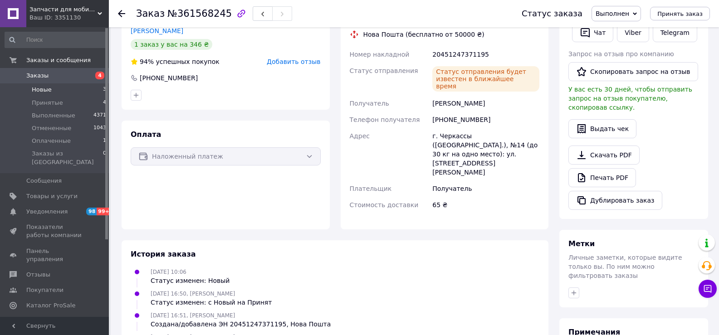
click at [65, 91] on li "Новые 3" at bounding box center [56, 89] width 112 height 13
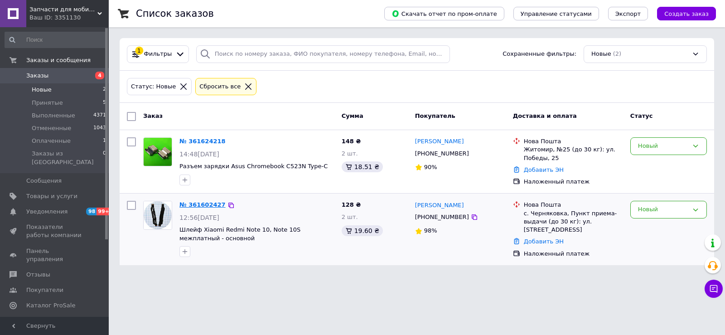
click at [201, 205] on link "№ 361602427" at bounding box center [203, 204] width 46 height 7
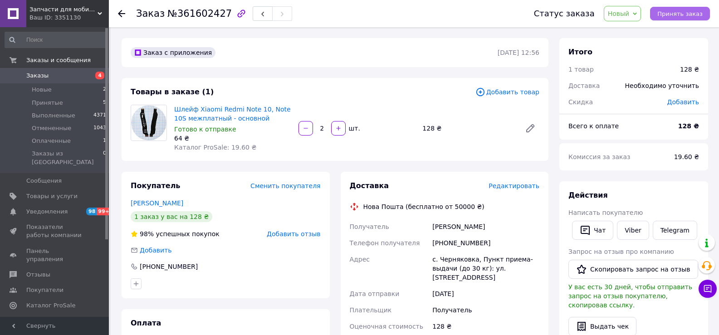
click at [686, 12] on span "Принять заказ" at bounding box center [679, 13] width 45 height 7
drag, startPoint x: 195, startPoint y: 268, endPoint x: 151, endPoint y: 270, distance: 44.5
click at [151, 270] on div "+380983267079" at bounding box center [226, 266] width 190 height 9
copy div "0983267079"
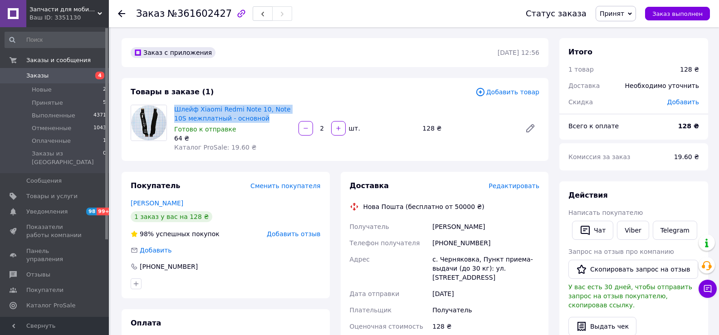
drag, startPoint x: 253, startPoint y: 121, endPoint x: 172, endPoint y: 105, distance: 81.7
click at [172, 105] on div "Шлейф Xiaomi Redmi Note 10, Note 10S межплатный - основной Готово к отправке 64…" at bounding box center [232, 128] width 124 height 51
copy link "Шлейф Xiaomi Redmi Note 10, Note 10S межплатный - основной"
drag, startPoint x: 169, startPoint y: 263, endPoint x: 152, endPoint y: 262, distance: 17.3
click at [152, 262] on div "Покупатель Сменить покупателя Моісеєнко Микола 1 заказ у вас на 128 ₴ 98% успеш…" at bounding box center [225, 235] width 208 height 126
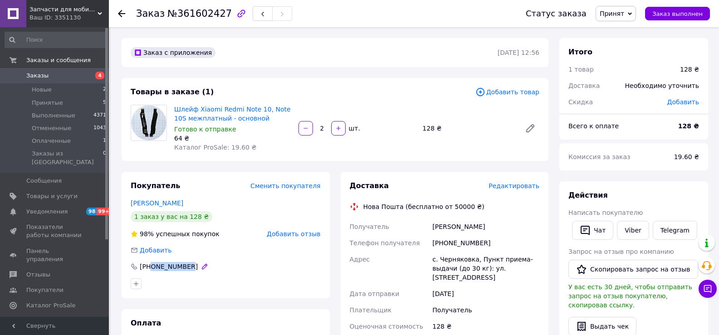
copy div "0983267079"
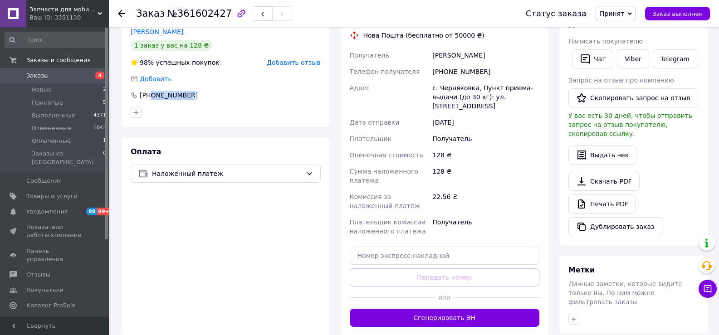
scroll to position [181, 0]
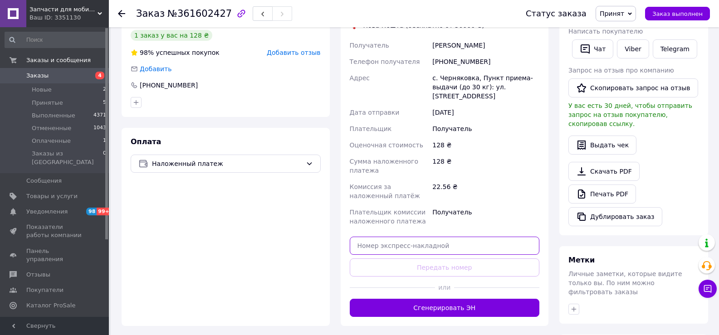
click at [436, 239] on input "text" at bounding box center [445, 246] width 190 height 18
paste input "20451247373127"
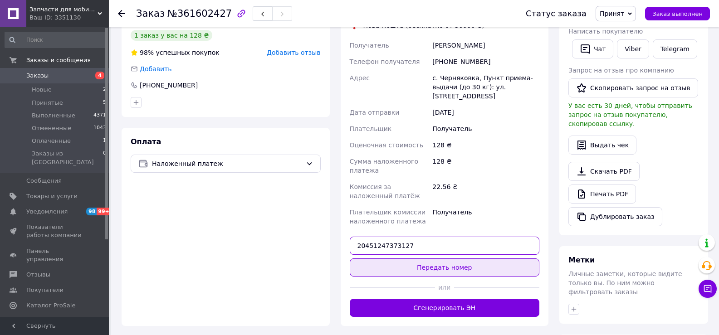
type input "20451247373127"
click at [440, 258] on button "Передать номер" at bounding box center [445, 267] width 190 height 18
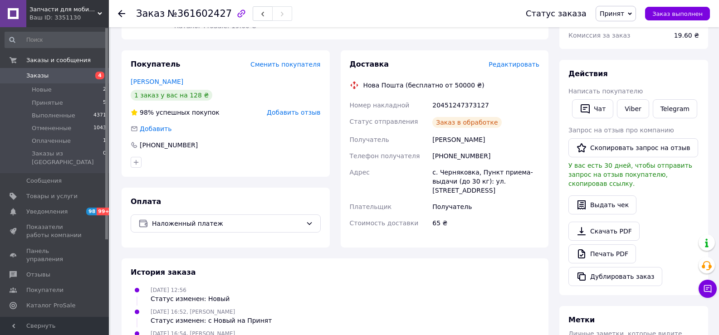
scroll to position [91, 0]
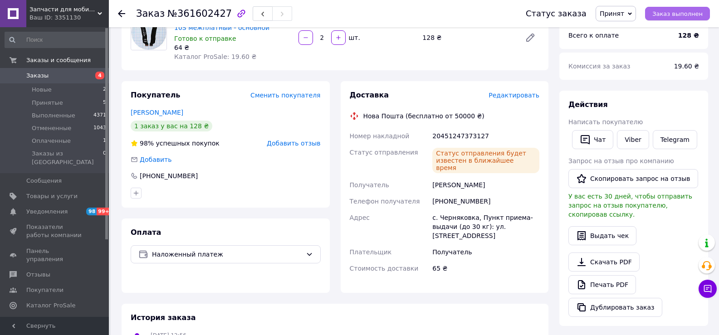
click at [674, 12] on span "Заказ выполнен" at bounding box center [677, 13] width 50 height 7
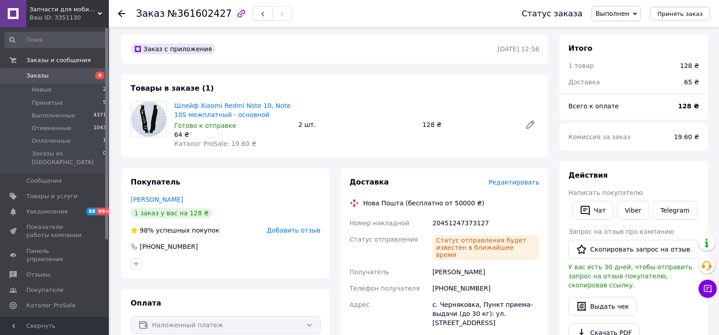
scroll to position [0, 0]
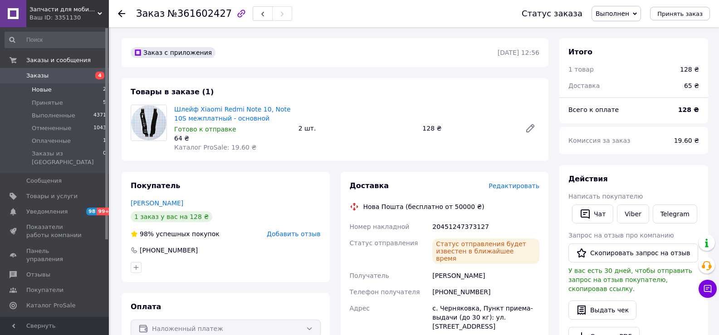
click at [76, 87] on li "Новые 2" at bounding box center [56, 89] width 112 height 13
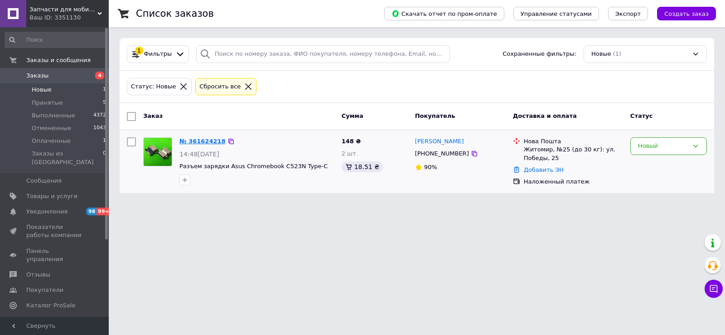
click at [200, 138] on link "№ 361624218" at bounding box center [203, 141] width 46 height 7
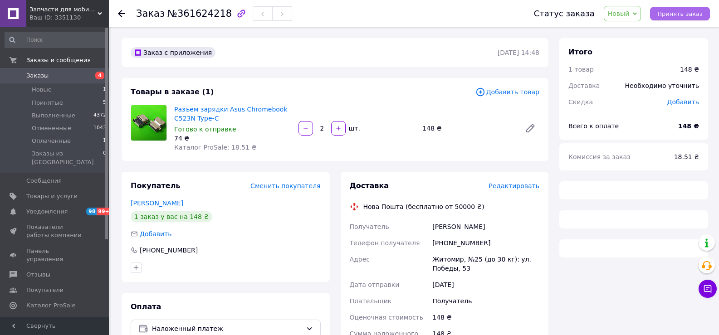
click at [694, 17] on span "Принять заказ" at bounding box center [679, 13] width 45 height 7
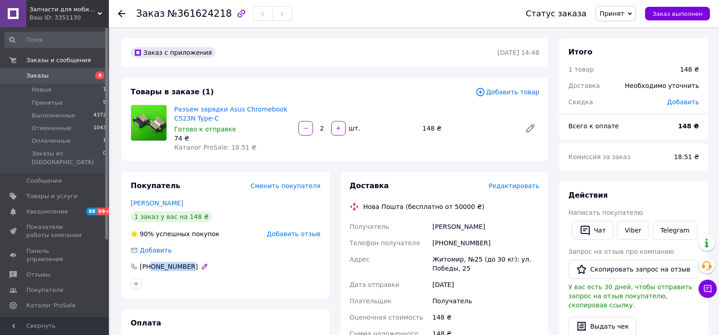
drag, startPoint x: 191, startPoint y: 267, endPoint x: 151, endPoint y: 269, distance: 40.4
click at [151, 269] on div "+380960135180" at bounding box center [226, 266] width 190 height 9
drag, startPoint x: 177, startPoint y: 205, endPoint x: 126, endPoint y: 204, distance: 51.7
click at [126, 204] on div "Покупатель Сменить покупателя Волинчук Сергій 1 заказ у вас на 148 ₴ 90% успешн…" at bounding box center [225, 235] width 208 height 126
drag, startPoint x: 185, startPoint y: 266, endPoint x: 151, endPoint y: 268, distance: 34.1
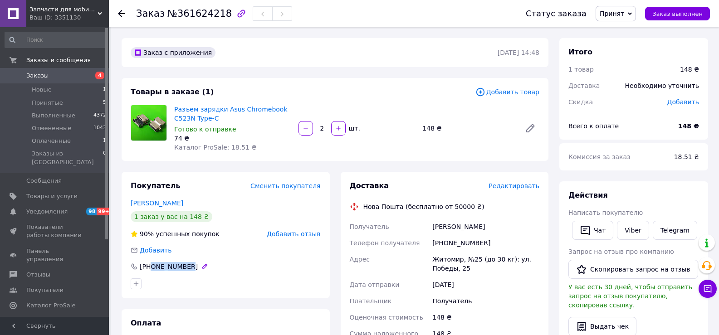
click at [151, 268] on div "+380960135180" at bounding box center [226, 266] width 190 height 9
drag, startPoint x: 210, startPoint y: 204, endPoint x: 126, endPoint y: 204, distance: 83.9
click at [126, 204] on div "Покупатель Сменить покупателя Волинчук Сергій 1 заказ у вас на 148 ₴ 90% успешн…" at bounding box center [225, 235] width 208 height 126
drag, startPoint x: 171, startPoint y: 106, endPoint x: 217, endPoint y: 118, distance: 47.1
click at [217, 118] on div "Разъем зарядки Asus Chromebook C523N Type-C Готово к отправке 74 ₴ Каталог ProS…" at bounding box center [232, 128] width 124 height 51
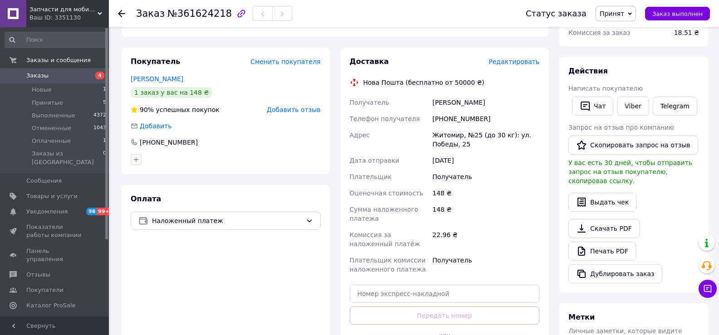
scroll to position [136, 0]
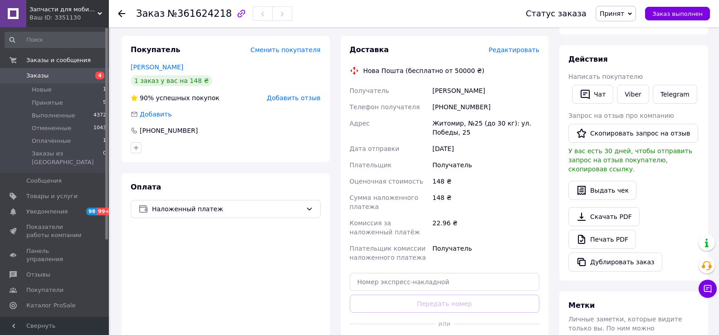
click at [446, 126] on div "Житомир, №25 (до 30 кг): ул. Победы, 25" at bounding box center [485, 127] width 111 height 25
click at [400, 279] on input "text" at bounding box center [445, 282] width 190 height 18
paste input "20451247376684"
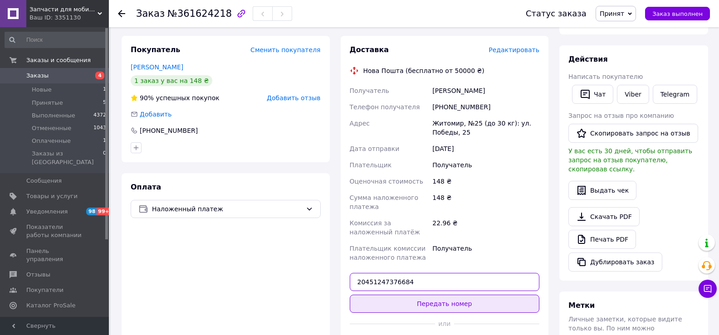
type input "20451247376684"
click at [430, 298] on button "Передать номер" at bounding box center [445, 304] width 190 height 18
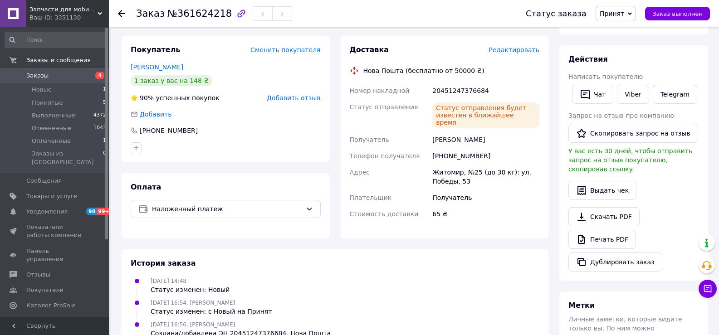
click at [673, 181] on div "Выдать чек" at bounding box center [633, 190] width 131 height 19
click at [590, 97] on button "Чат" at bounding box center [592, 94] width 41 height 19
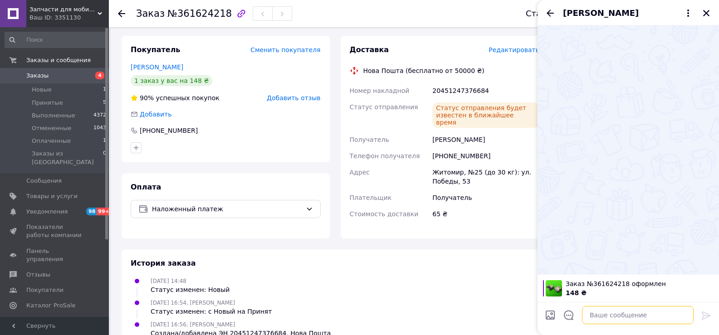
click at [602, 315] on textarea at bounding box center [638, 315] width 112 height 18
paste textarea "Дякуємо за ваше замовлення! Якщо у вас виникнуть запитання, будь ласка, телефон…"
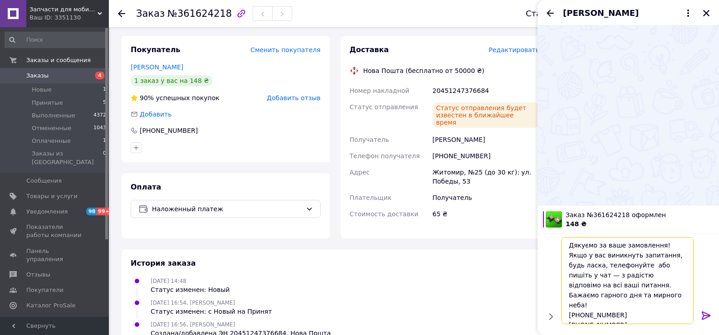
scroll to position [0, 0]
type textarea "Дякуємо за ваше замовлення! Якщо у вас виникнуть запитання, будь ласка, телефон…"
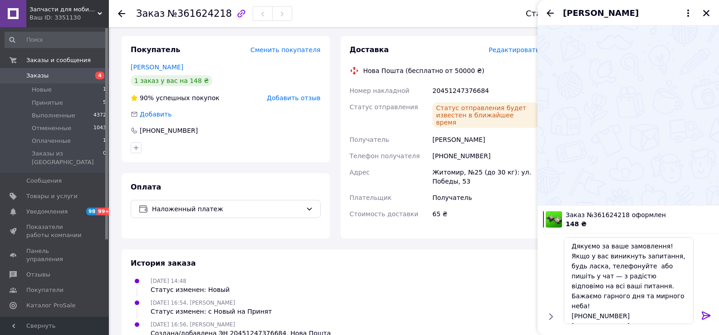
click at [710, 315] on div at bounding box center [706, 316] width 18 height 21
click at [710, 315] on icon at bounding box center [705, 315] width 11 height 11
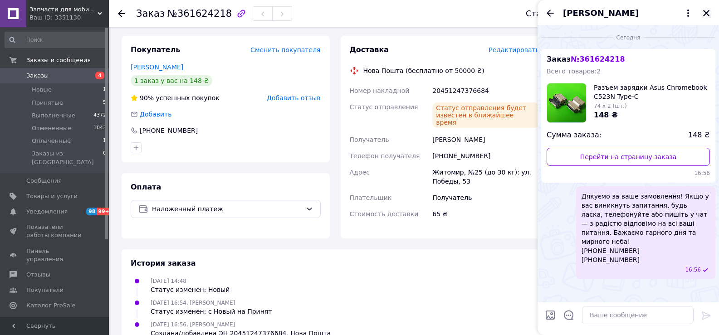
click at [707, 15] on icon "Закрыть" at bounding box center [706, 13] width 8 height 8
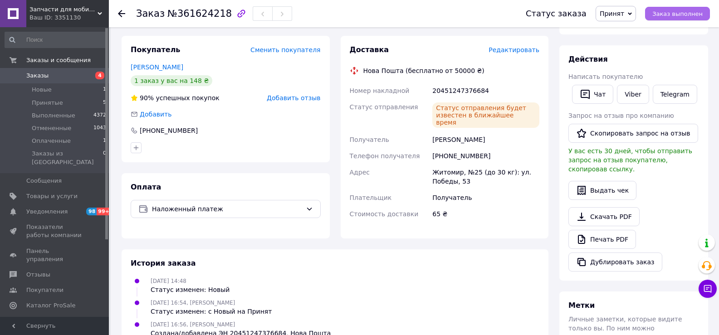
click at [684, 10] on span "Заказ выполнен" at bounding box center [677, 13] width 50 height 7
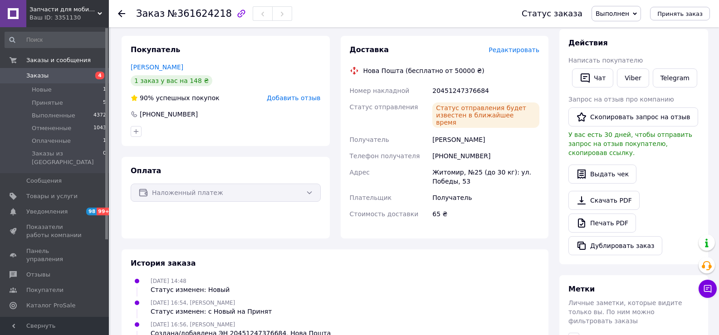
click at [67, 74] on span "Заказы" at bounding box center [55, 76] width 58 height 8
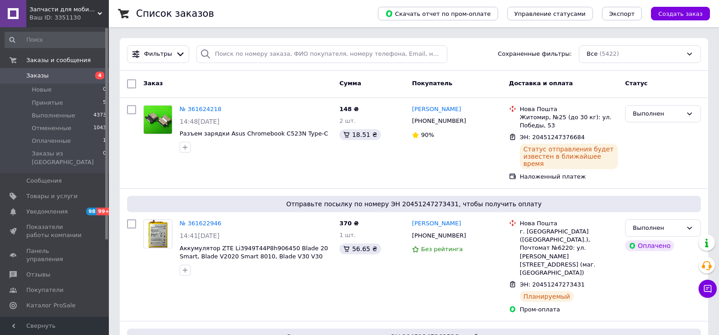
click at [105, 8] on div "Запчасти для мобильных телефонов Ваш ID: 3351130" at bounding box center [67, 13] width 83 height 27
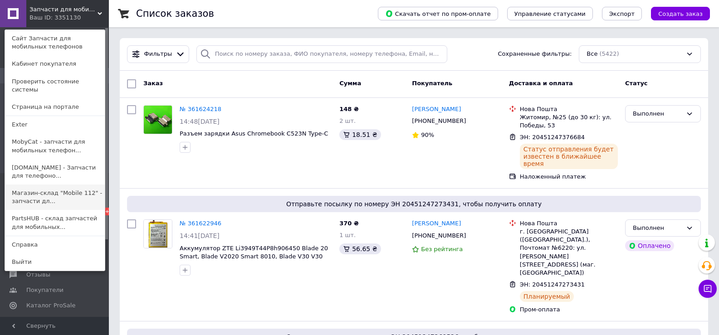
click at [52, 194] on link "Магазин-склад "Mobile 112" - запчасти дл..." at bounding box center [55, 197] width 100 height 25
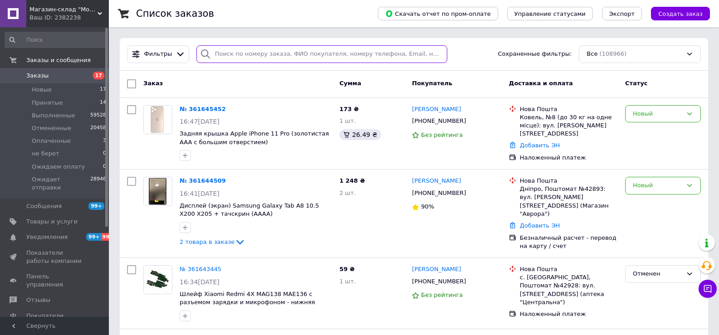
click at [299, 53] on input "search" at bounding box center [321, 54] width 251 height 18
paste input "361645452UA"
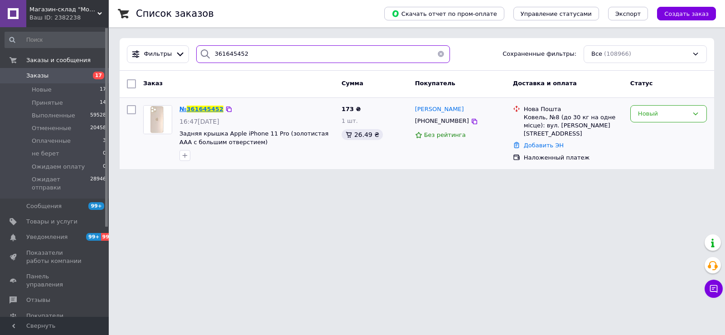
type input "361645452"
click at [211, 107] on span "361645452" at bounding box center [205, 109] width 37 height 7
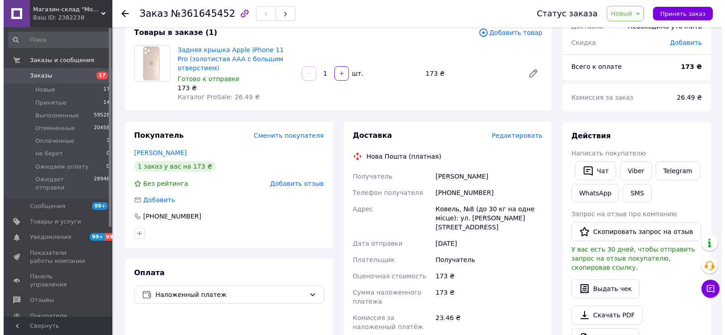
scroll to position [45, 0]
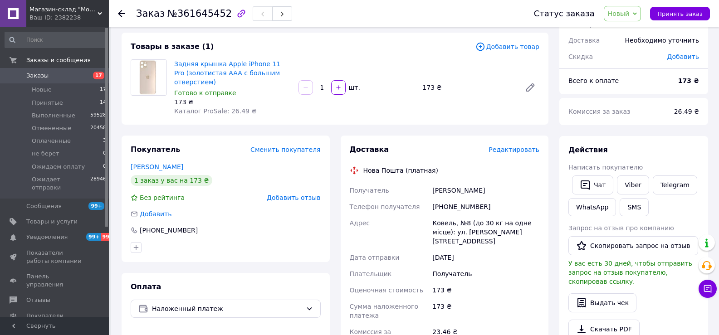
click at [505, 42] on span "Добавить товар" at bounding box center [507, 47] width 64 height 10
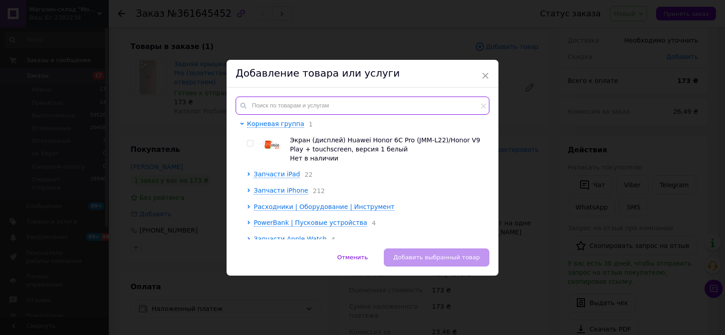
click at [358, 108] on input "text" at bounding box center [363, 106] width 254 height 18
paste input "Задняя крышка Apple iPhone 11 Pro"
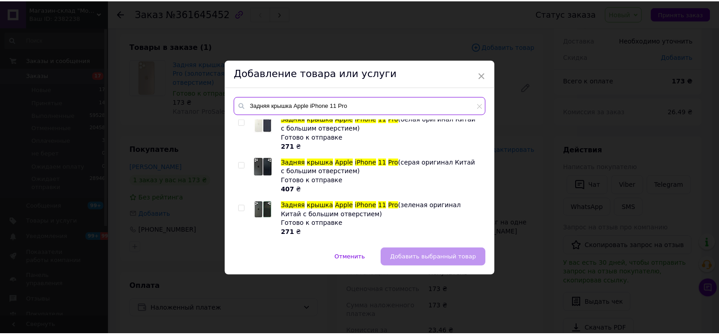
scroll to position [136, 0]
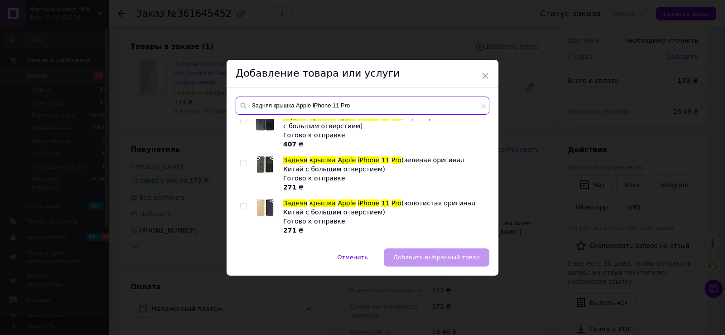
type input "Задняя крышка Apple iPhone 11 Pro"
click at [242, 207] on input "checkbox" at bounding box center [243, 207] width 6 height 6
checkbox input "true"
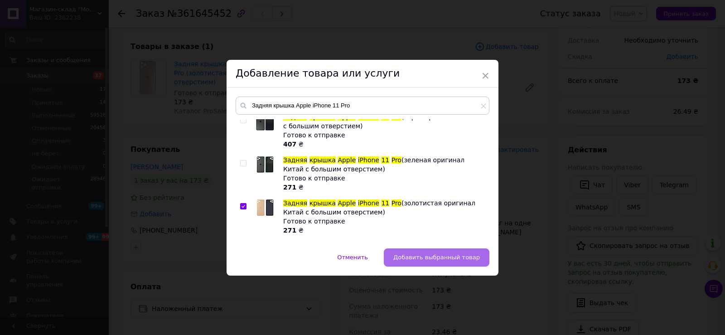
click at [434, 256] on span "Добавить выбранный товар" at bounding box center [436, 257] width 87 height 7
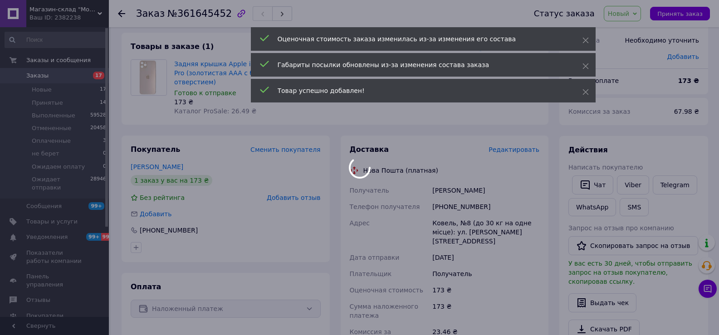
scroll to position [0, 0]
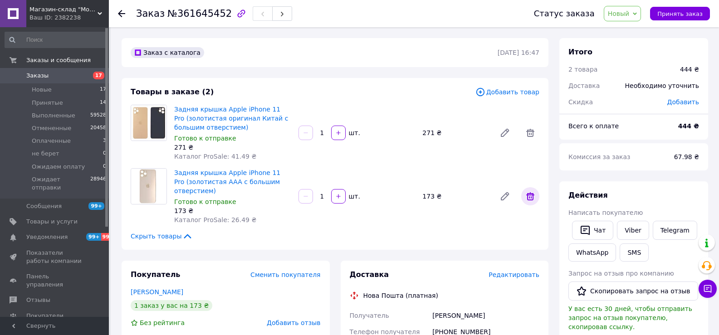
click at [530, 196] on icon at bounding box center [530, 196] width 11 height 11
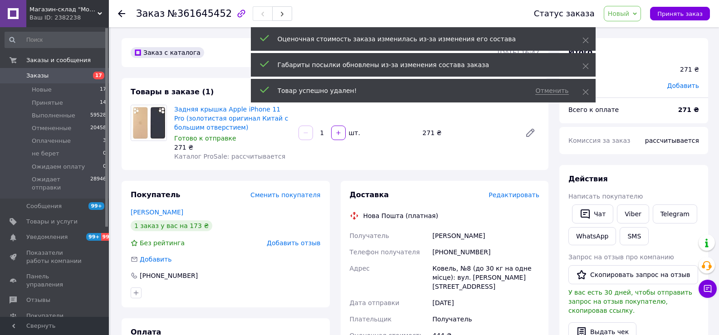
click at [688, 15] on span "Принять заказ" at bounding box center [679, 13] width 45 height 7
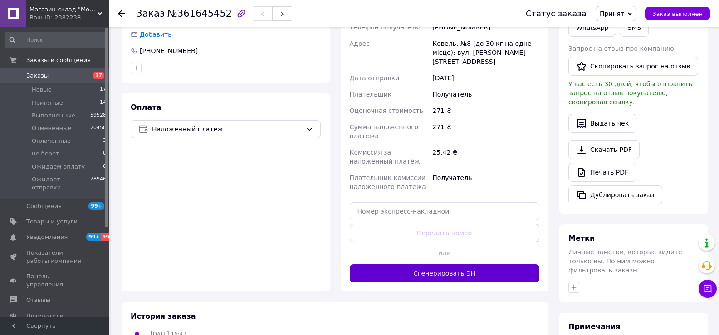
scroll to position [227, 0]
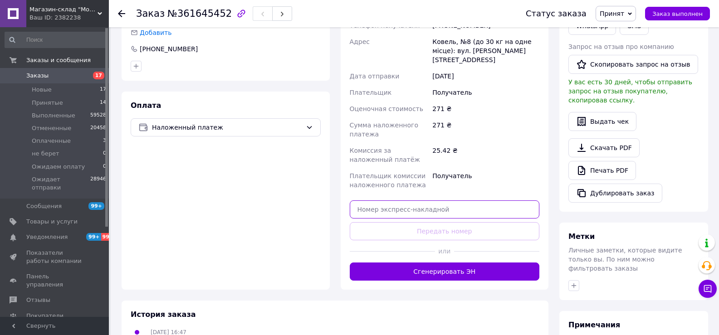
click at [434, 204] on input "text" at bounding box center [445, 209] width 190 height 18
paste input "20451247380840"
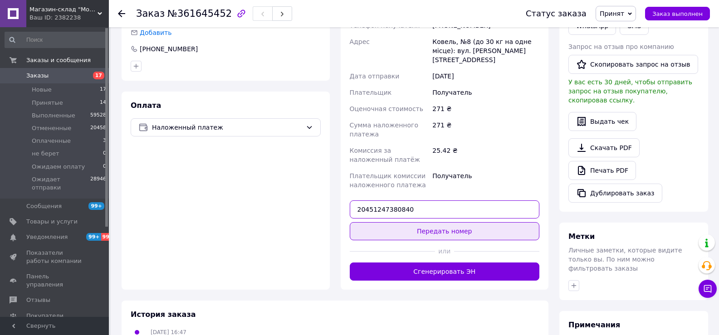
type input "20451247380840"
click at [436, 222] on button "Передать номер" at bounding box center [445, 231] width 190 height 18
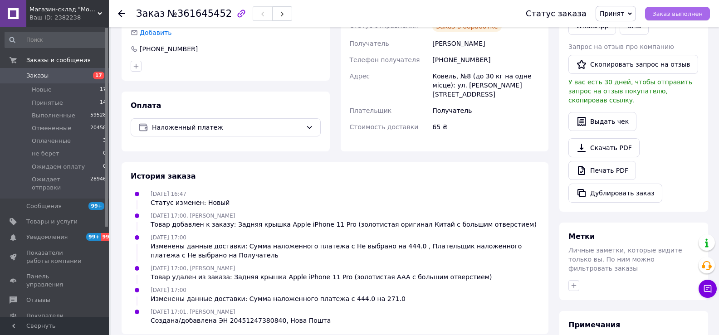
click at [682, 15] on span "Заказ выполнен" at bounding box center [677, 13] width 50 height 7
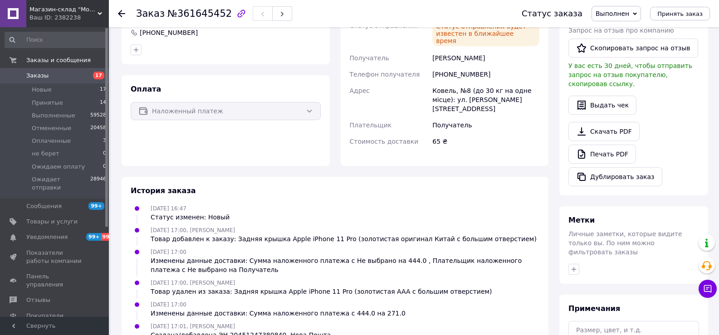
click at [94, 12] on span "Магазин-склад "Mobile 112" - запчасти для телефонов и планшетов. Доставка по [G…" at bounding box center [63, 9] width 68 height 8
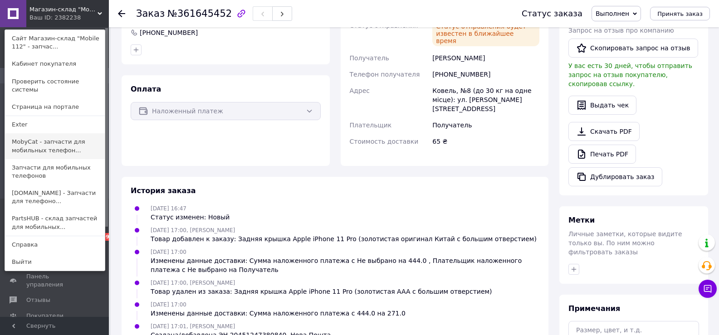
click at [67, 136] on link "MobyCat - запчасти для мобильных телефон..." at bounding box center [55, 145] width 100 height 25
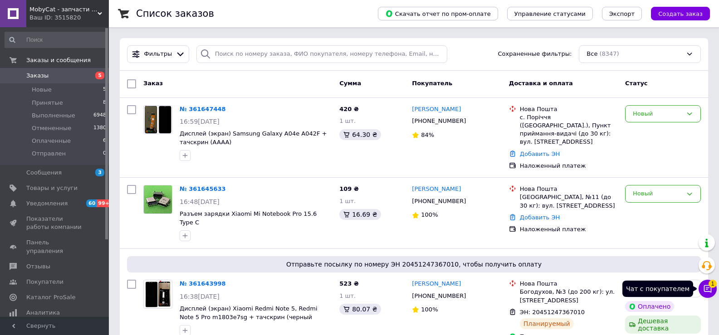
click at [708, 284] on icon at bounding box center [707, 288] width 9 height 9
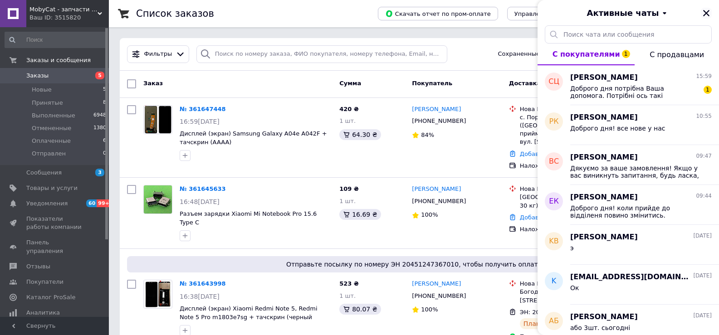
click at [708, 12] on icon "Закрыть" at bounding box center [706, 13] width 8 height 8
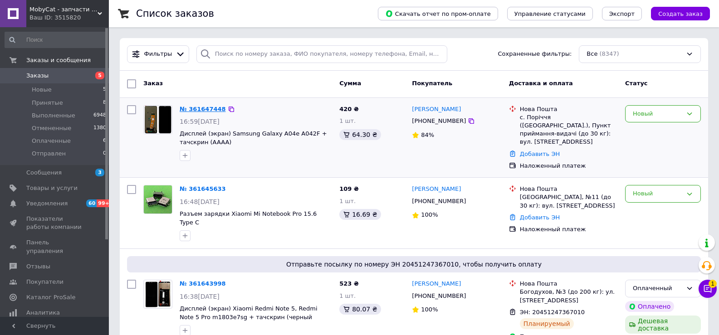
click at [193, 108] on link "№ 361647448" at bounding box center [203, 109] width 46 height 7
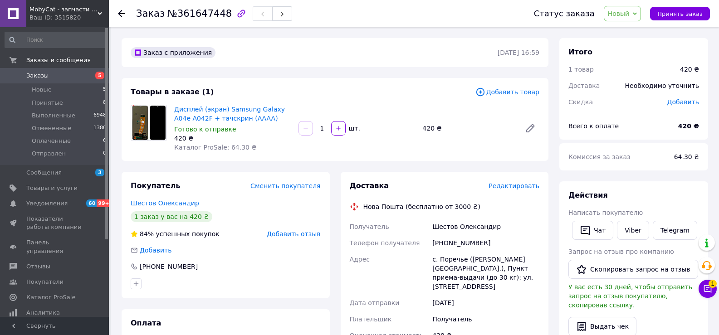
scroll to position [45, 0]
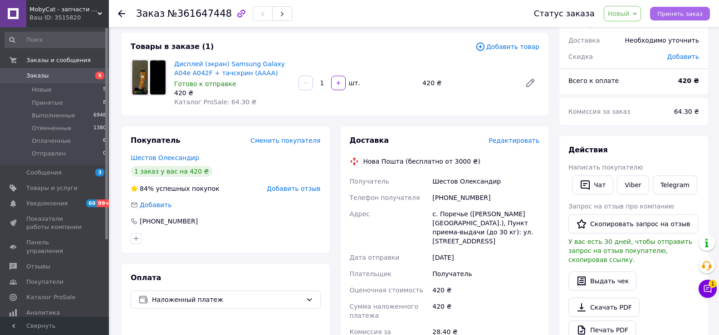
click at [698, 14] on span "Принять заказ" at bounding box center [679, 13] width 45 height 7
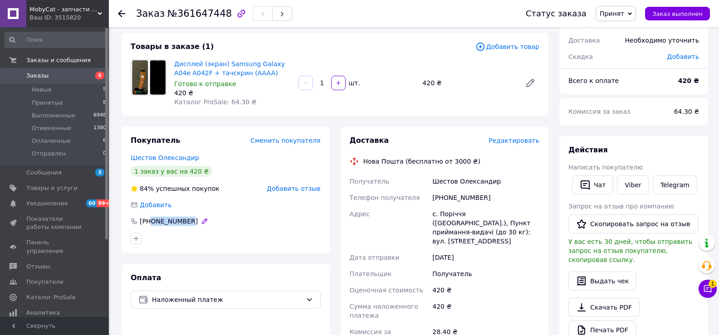
drag, startPoint x: 220, startPoint y: 220, endPoint x: 151, endPoint y: 225, distance: 69.1
click at [151, 225] on div "[PHONE_NUMBER]" at bounding box center [226, 221] width 190 height 9
copy div "0687902070"
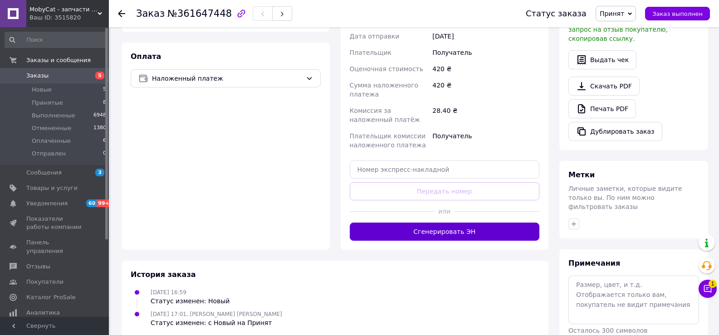
scroll to position [272, 0]
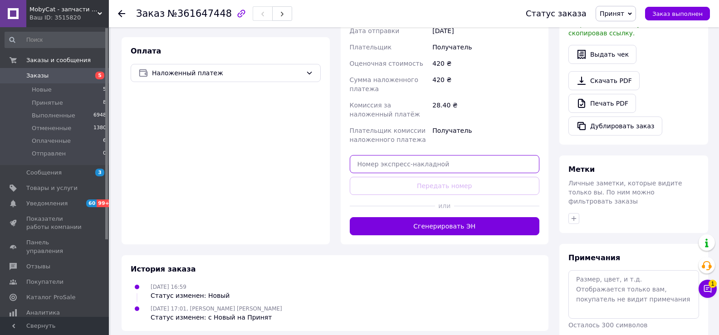
click at [440, 155] on input "text" at bounding box center [445, 164] width 190 height 18
paste input "20451247388450"
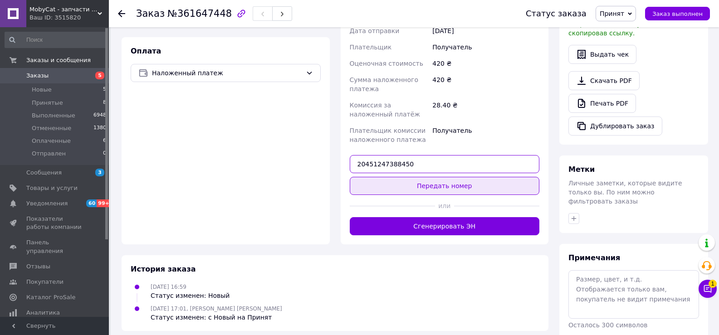
type input "20451247388450"
click at [451, 177] on button "Передать номер" at bounding box center [445, 186] width 190 height 18
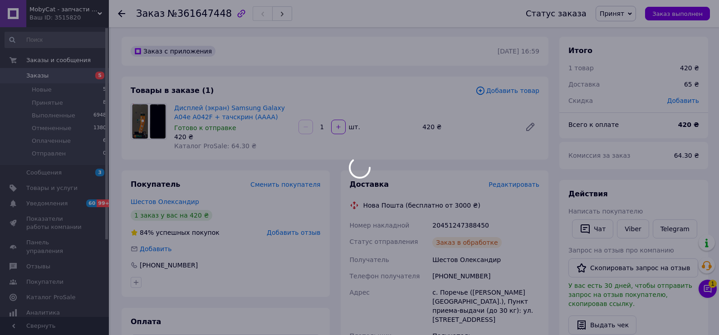
scroll to position [0, 0]
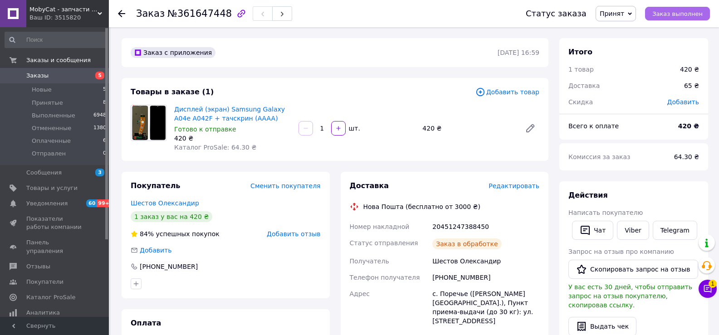
click at [680, 16] on span "Заказ выполнен" at bounding box center [677, 13] width 50 height 7
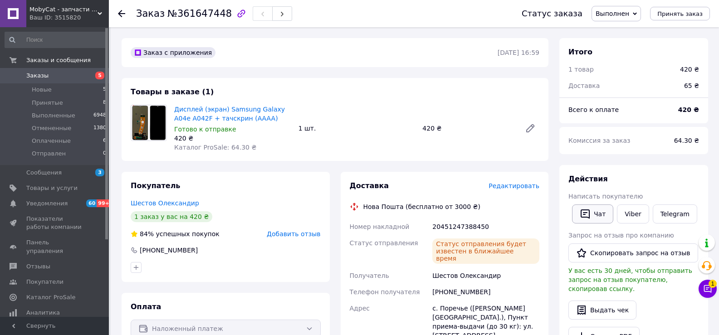
click at [584, 216] on icon "button" at bounding box center [584, 214] width 11 height 11
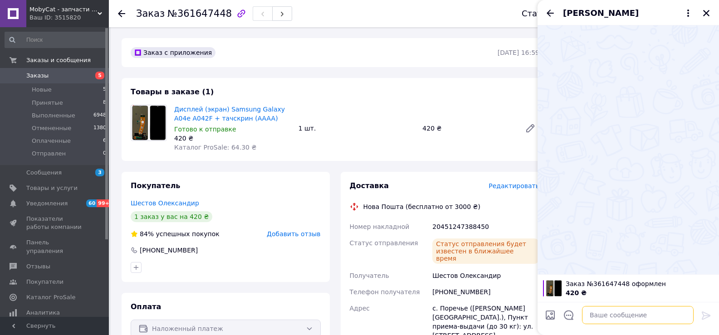
click at [649, 319] on textarea at bounding box center [638, 315] width 112 height 18
paste textarea "Дякуємо за ваше замовлення! Якщо у вас виникнуть запитання, будь ласка, телефон…"
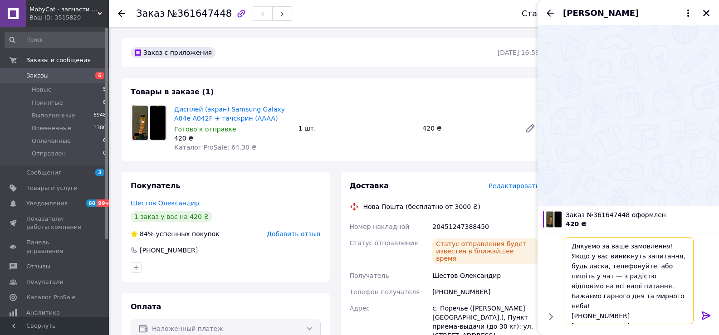
type textarea "Дякуємо за ваше замовлення! Якщо у вас виникнуть запитання, будь ласка, телефон…"
click at [703, 318] on icon at bounding box center [705, 315] width 11 height 11
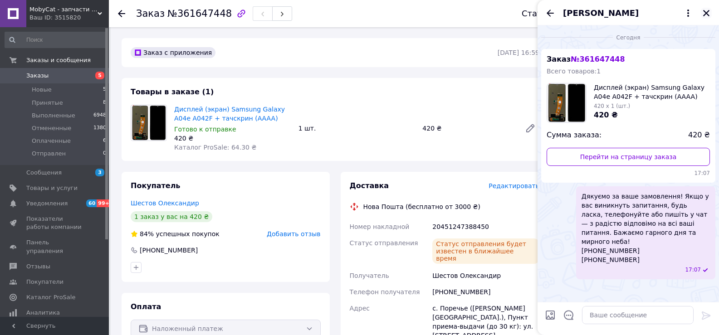
click at [707, 17] on icon "Закрыть" at bounding box center [706, 13] width 8 height 8
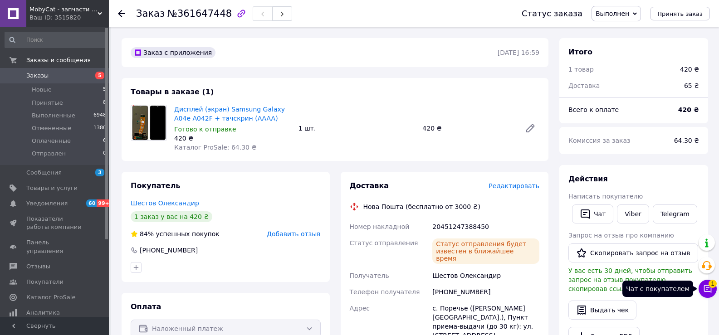
click at [707, 288] on icon at bounding box center [708, 289] width 8 height 8
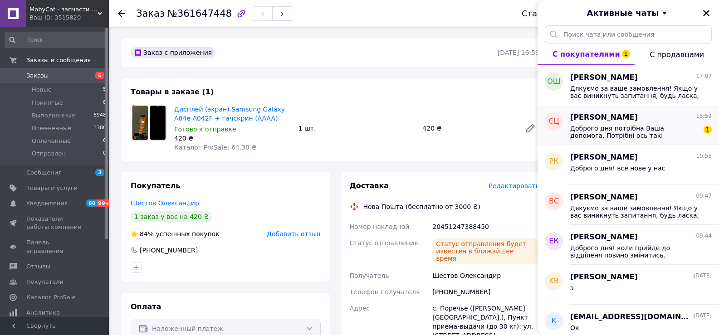
click at [605, 135] on span "Доброго дня потрібна Ваша допомога. Потрібні ось такі запчастини. Розраховую на…" at bounding box center [634, 132] width 129 height 15
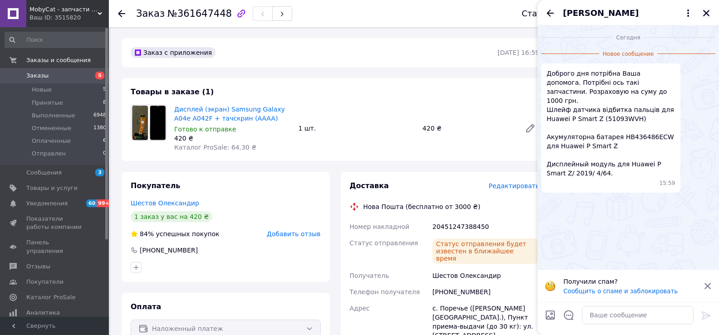
click at [703, 14] on icon "Закрыть" at bounding box center [706, 13] width 8 height 8
